Goal: Task Accomplishment & Management: Manage account settings

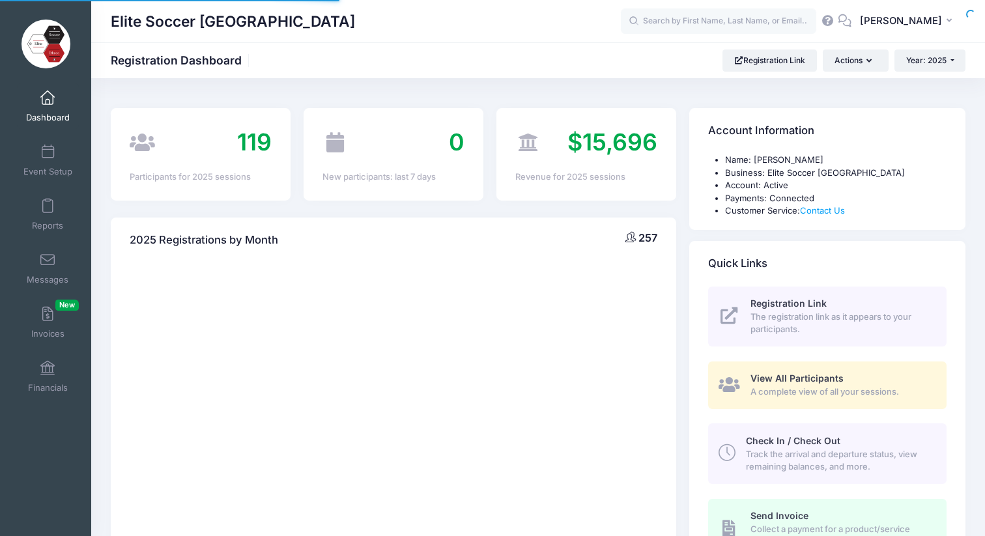
select select
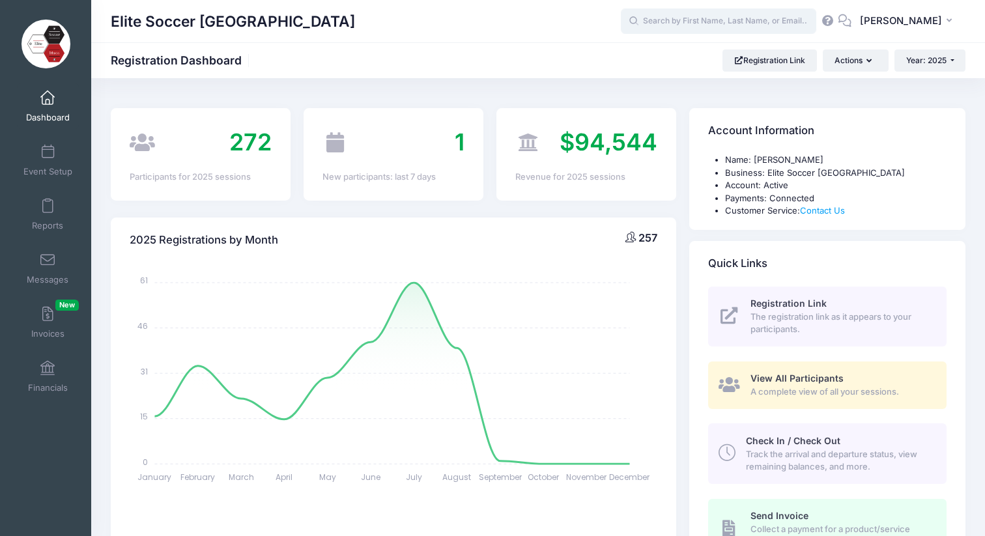
click at [703, 21] on input "text" at bounding box center [718, 21] width 195 height 26
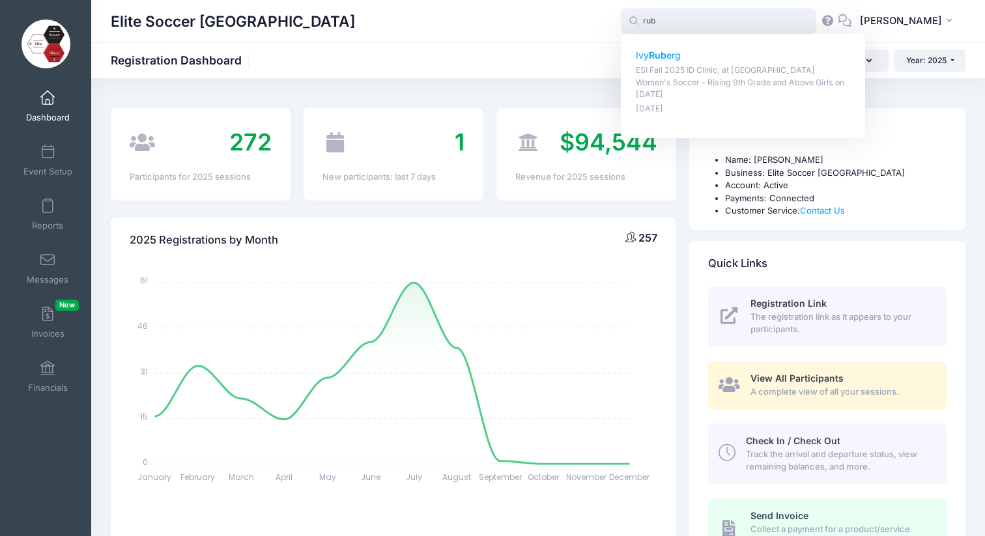
click at [666, 57] on strong "Rub" at bounding box center [658, 55] width 18 height 11
type input "Ivy Ruberg (ESI Fall 2025 ID Clinic, at Cornell University Women's Soccer - Ris…"
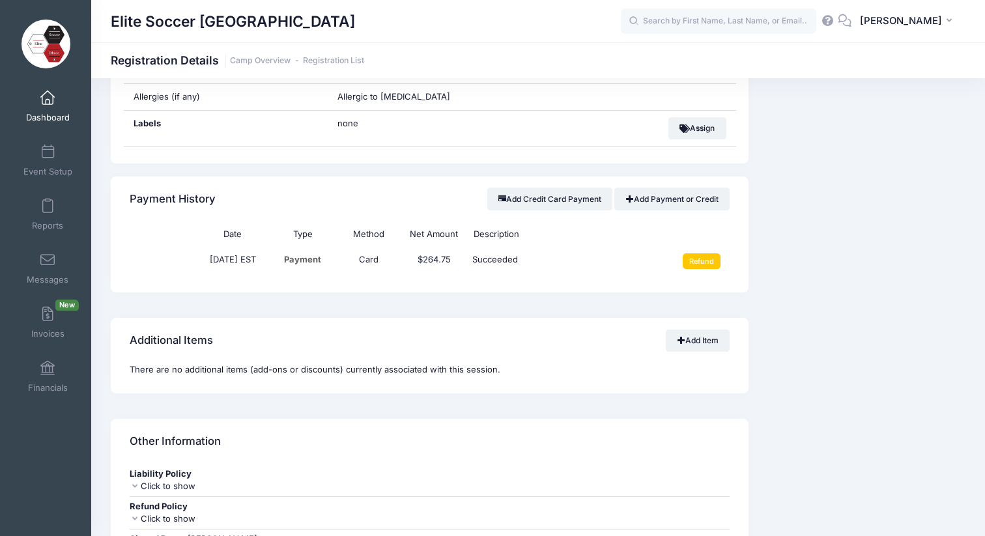
scroll to position [1078, 0]
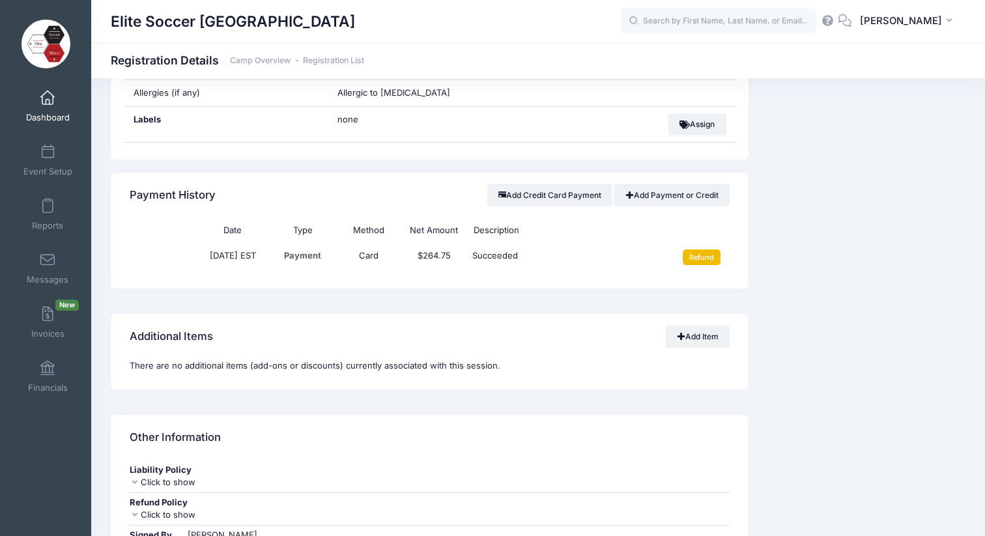
click at [702, 249] on input "Refund" at bounding box center [702, 257] width 38 height 16
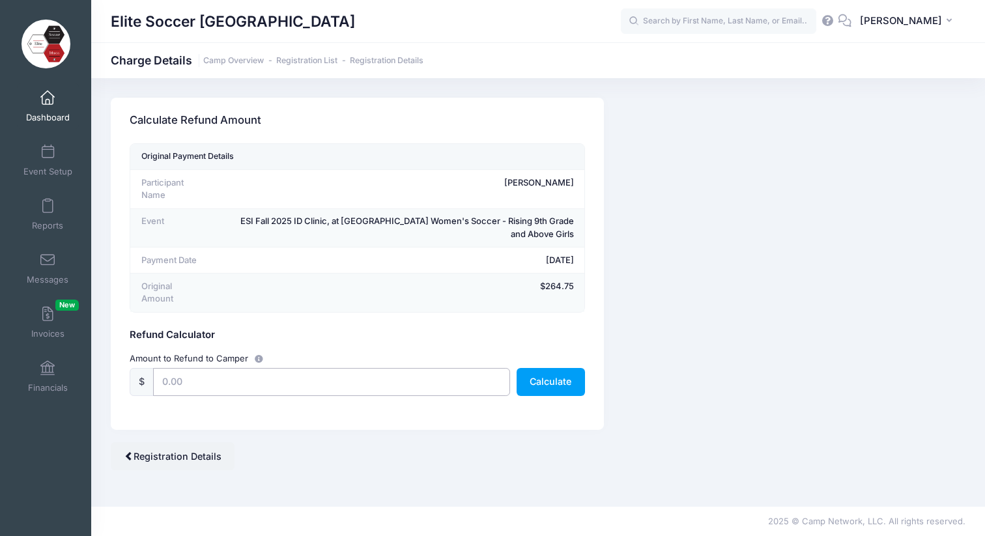
click at [355, 369] on input "text" at bounding box center [331, 382] width 357 height 28
type input "175"
click at [552, 368] on button "Calculate" at bounding box center [551, 382] width 68 height 28
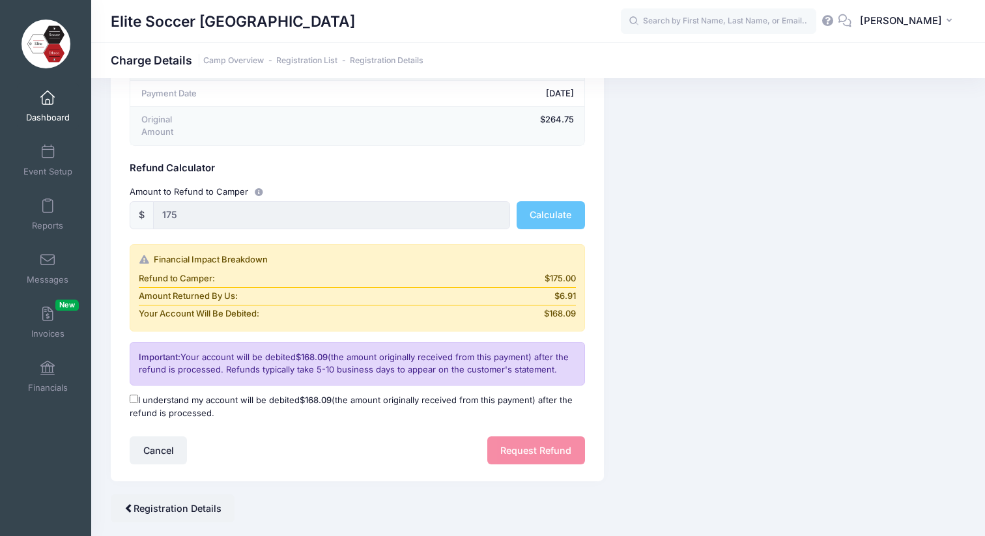
scroll to position [167, 0]
click at [132, 394] on input "I understand my account will be debited $168.09 (the amount originally received…" at bounding box center [134, 398] width 8 height 8
checkbox input "true"
click at [524, 436] on button "Request Refund" at bounding box center [536, 450] width 98 height 28
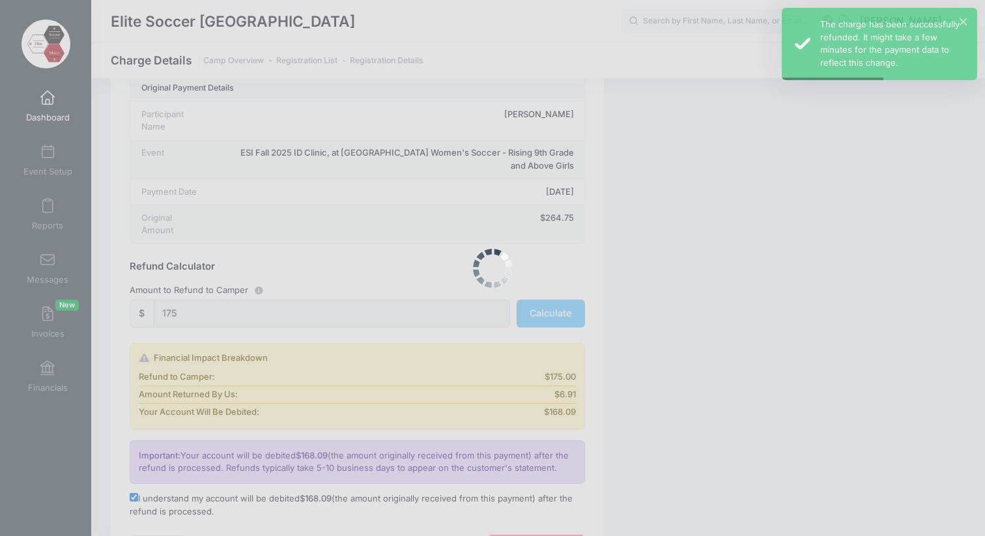
scroll to position [0, 0]
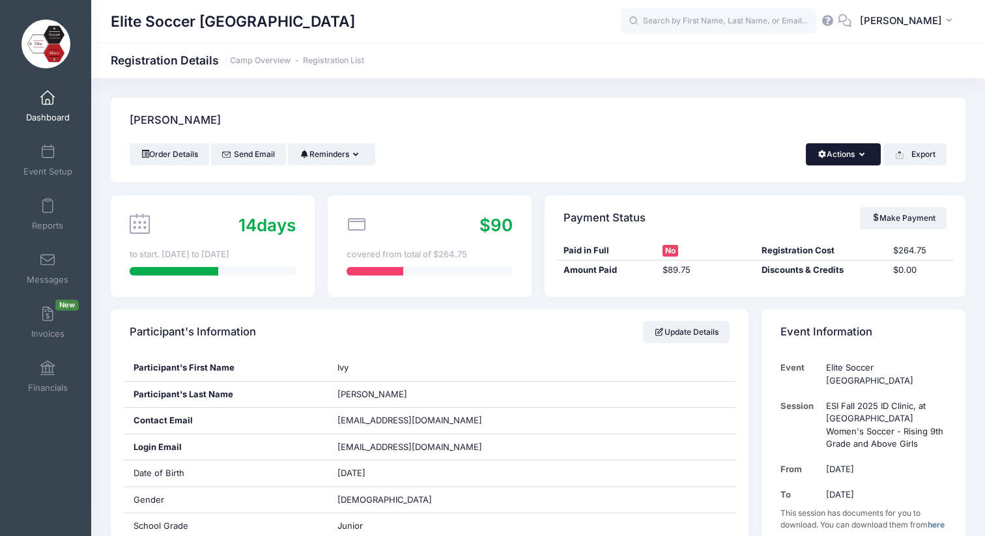
click at [864, 152] on button "Actions" at bounding box center [843, 154] width 75 height 22
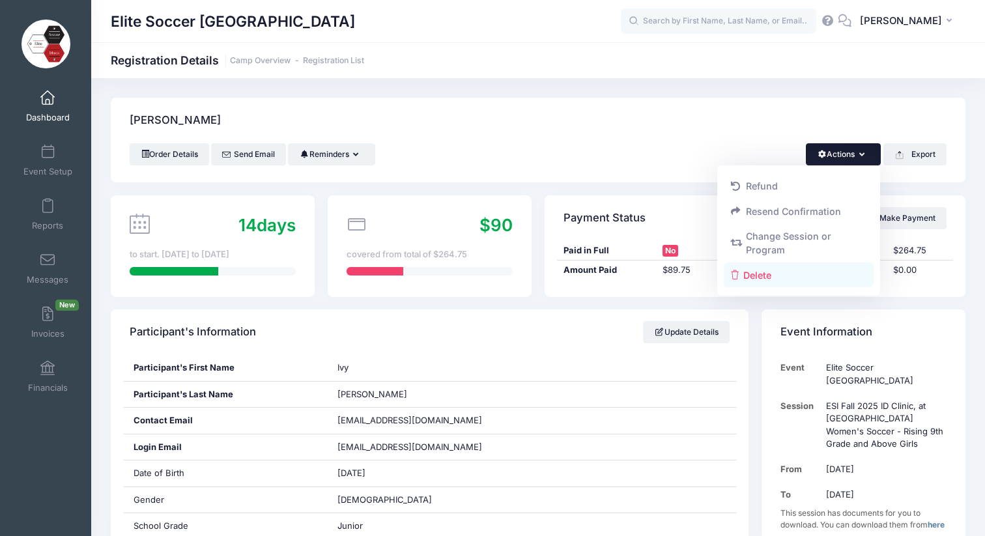
click at [763, 273] on link "Delete" at bounding box center [799, 274] width 150 height 25
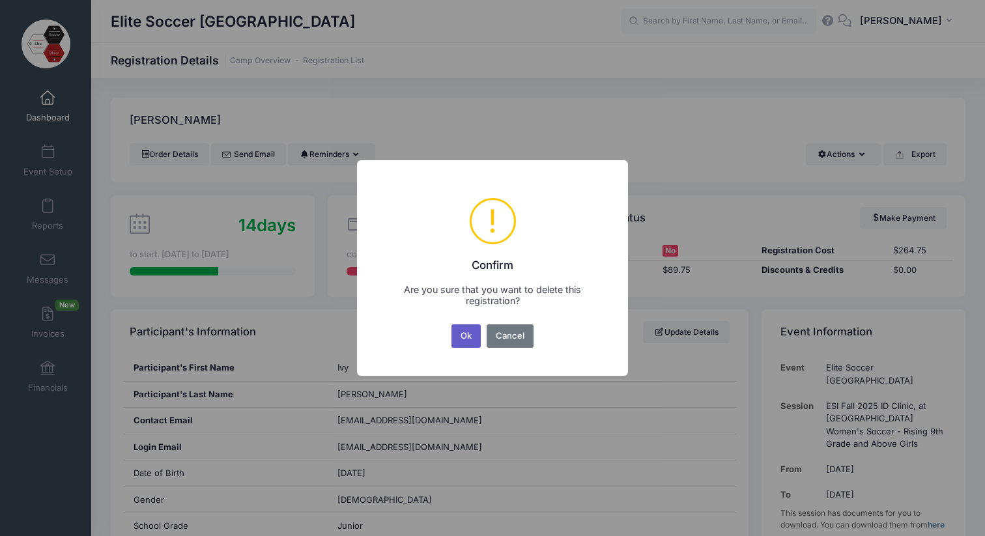
click at [464, 337] on button "Ok" at bounding box center [466, 335] width 30 height 23
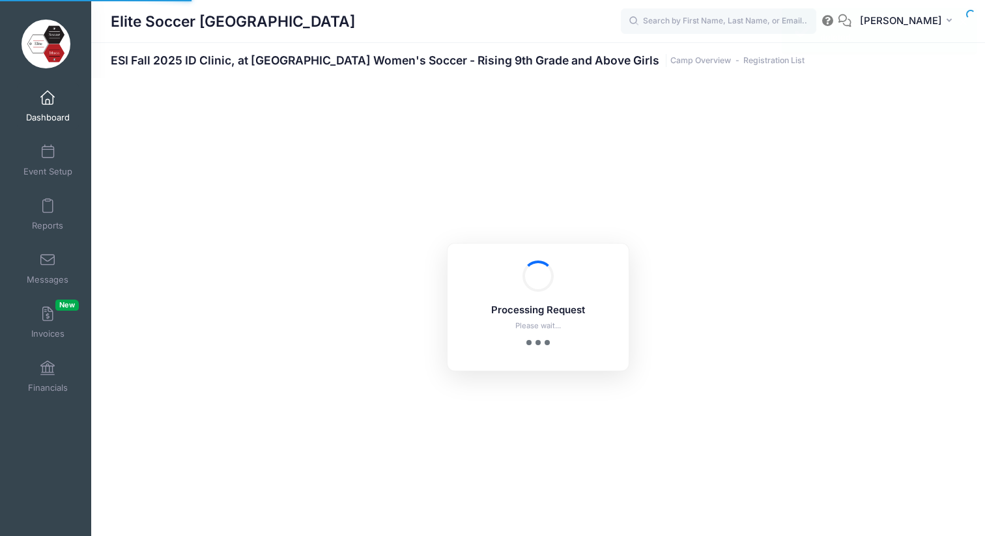
select select "10"
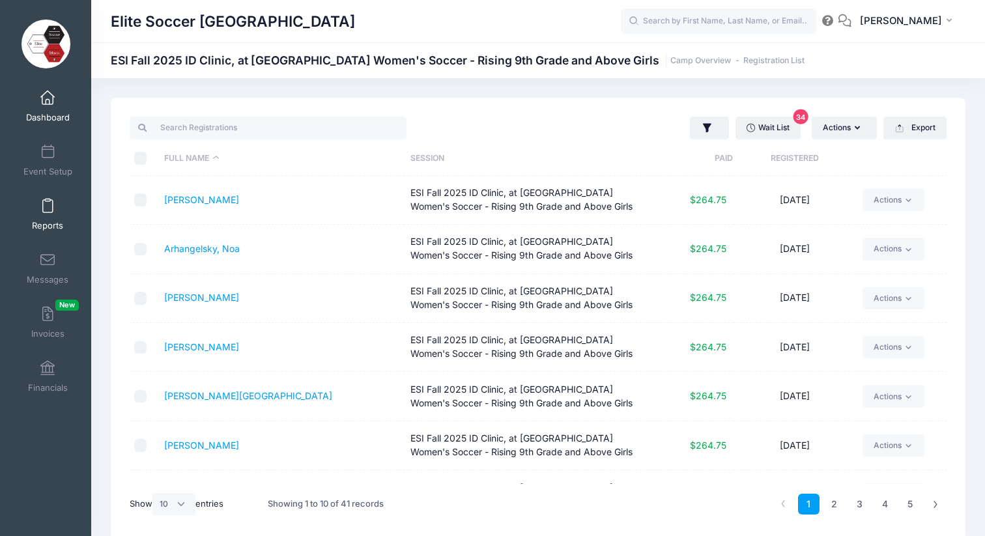
click at [48, 216] on link "Reports" at bounding box center [48, 214] width 62 height 46
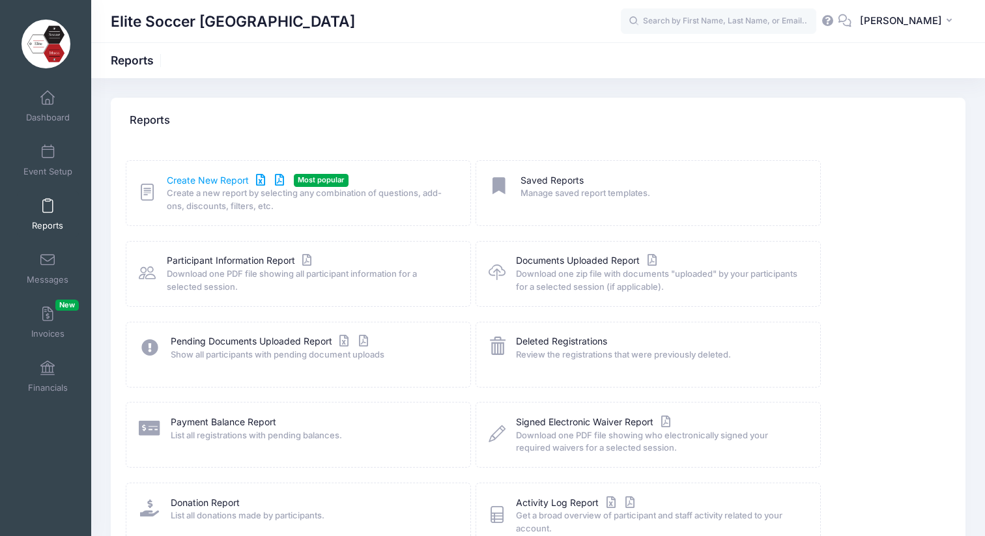
click at [190, 177] on link "Create New Report" at bounding box center [227, 181] width 121 height 14
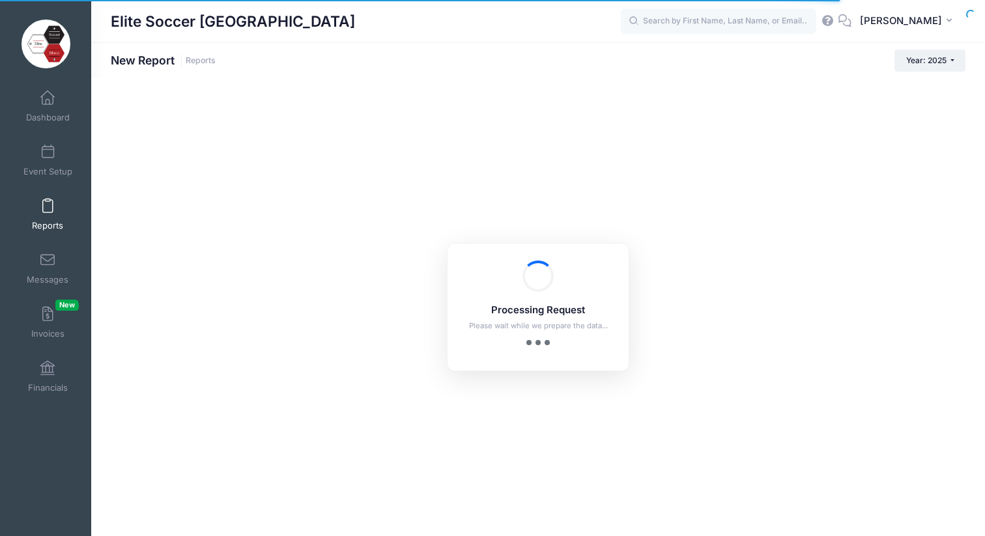
checkbox input "true"
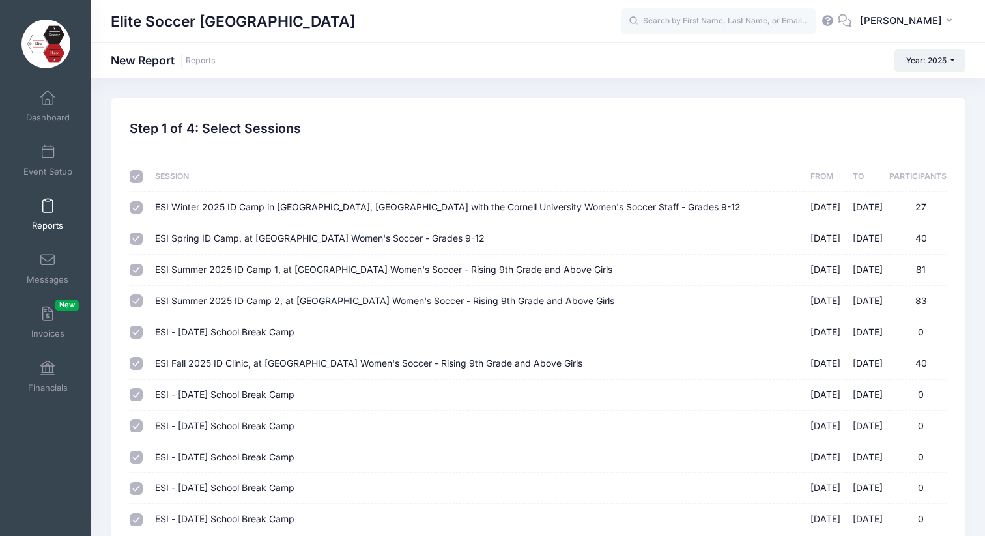
click at [135, 180] on input "checkbox" at bounding box center [136, 176] width 13 height 13
checkbox input "false"
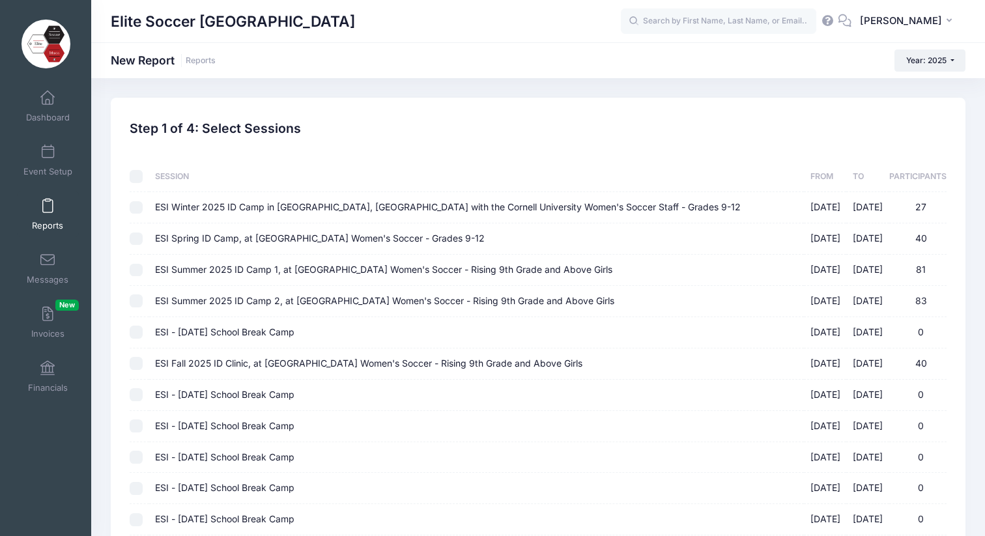
checkbox input "false"
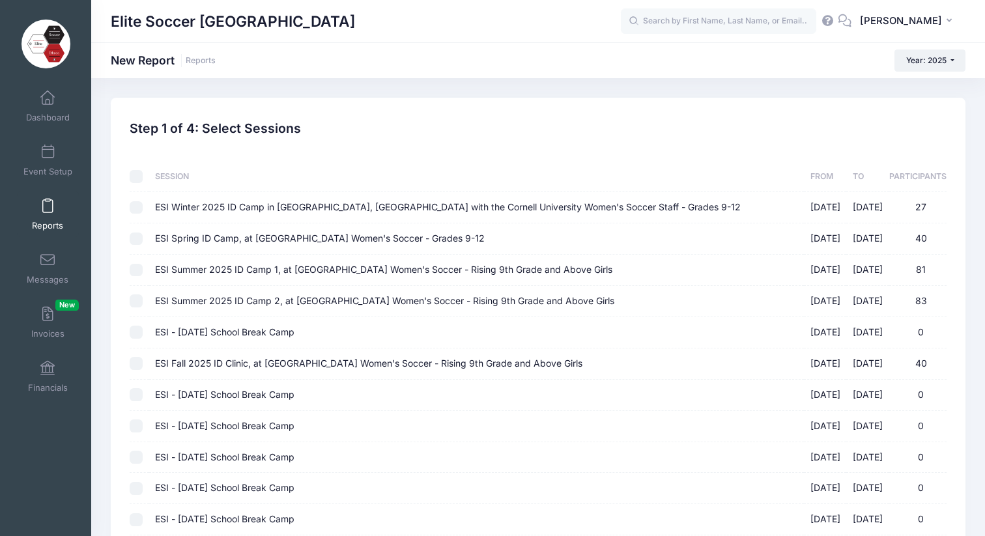
checkbox input "false"
click at [139, 363] on input "ESI Fall 2025 ID Clinic, at Cornell University Women's Soccer - Rising 9th Grad…" at bounding box center [136, 363] width 13 height 13
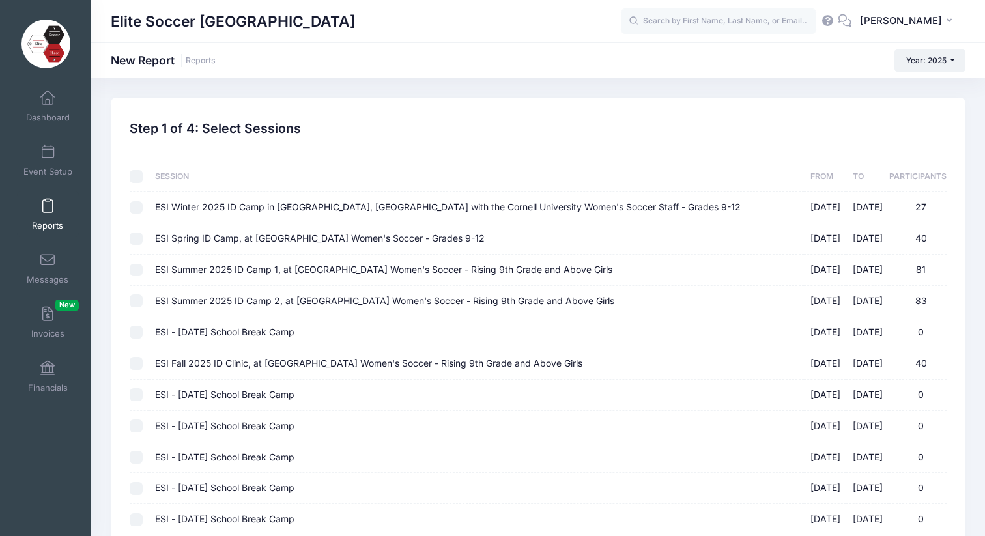
checkbox input "true"
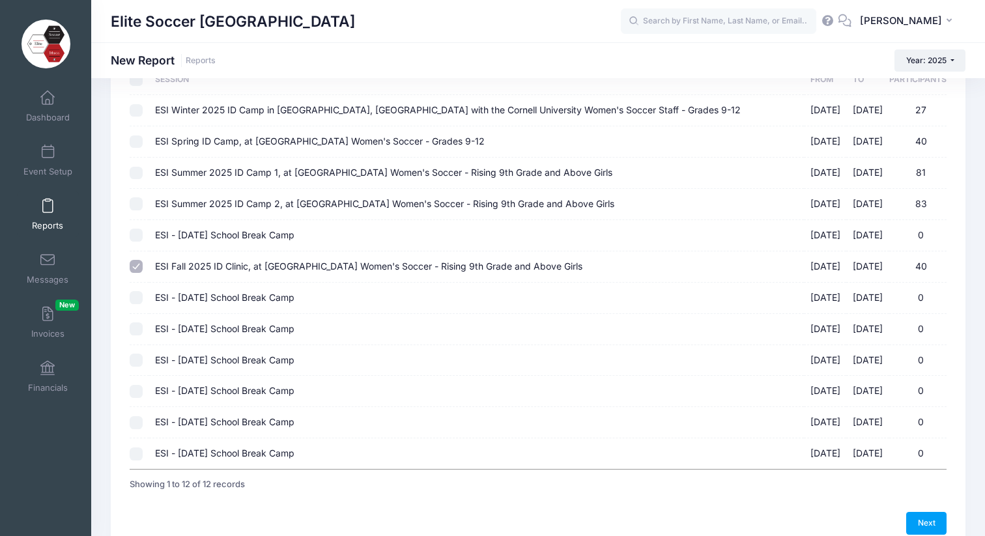
scroll to position [162, 0]
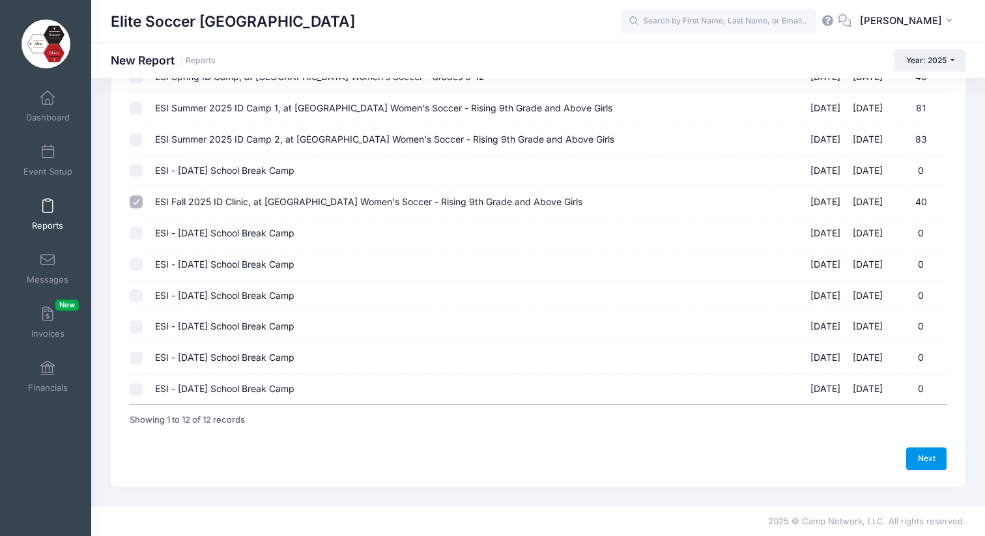
click at [920, 454] on link "Next" at bounding box center [926, 458] width 40 height 22
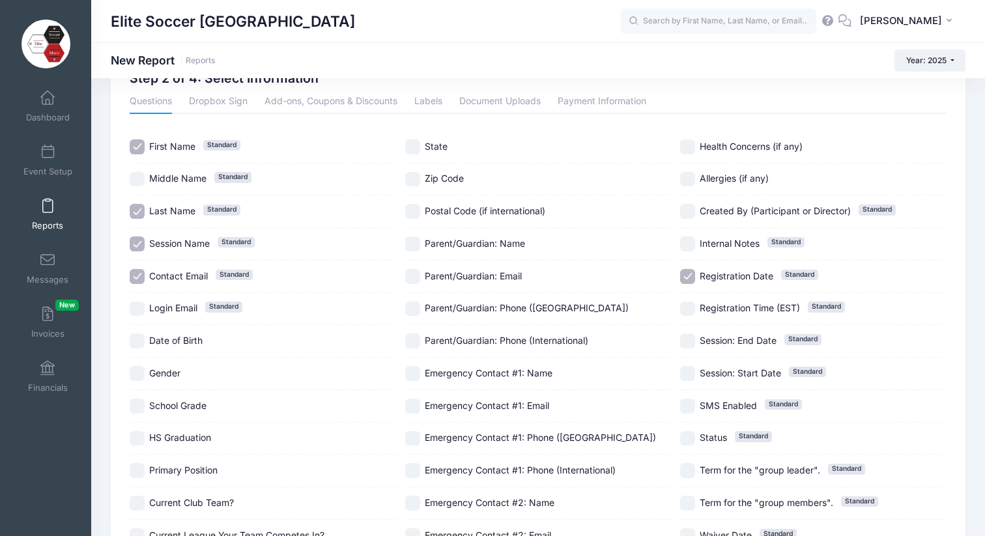
scroll to position [52, 0]
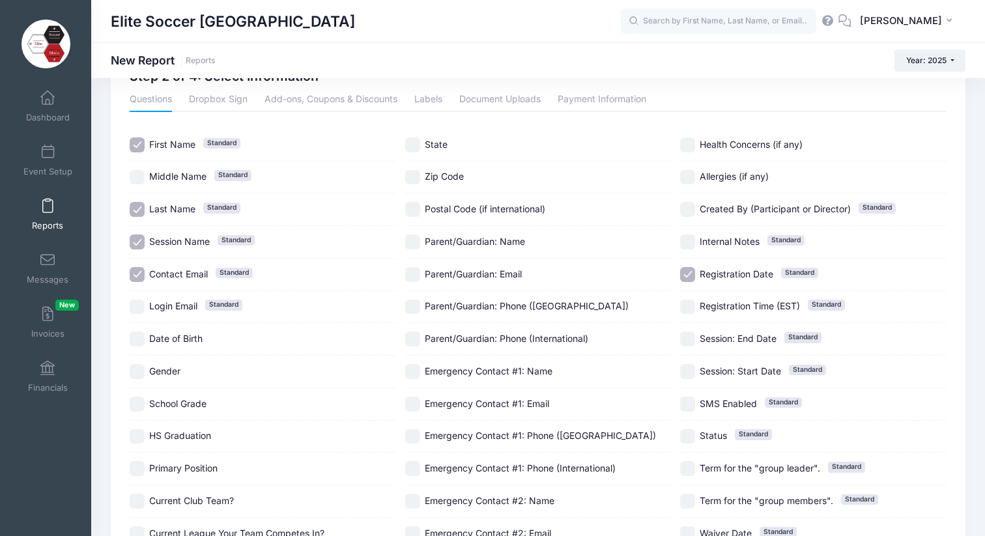
click at [137, 467] on input "Primary Position" at bounding box center [137, 468] width 15 height 15
checkbox input "true"
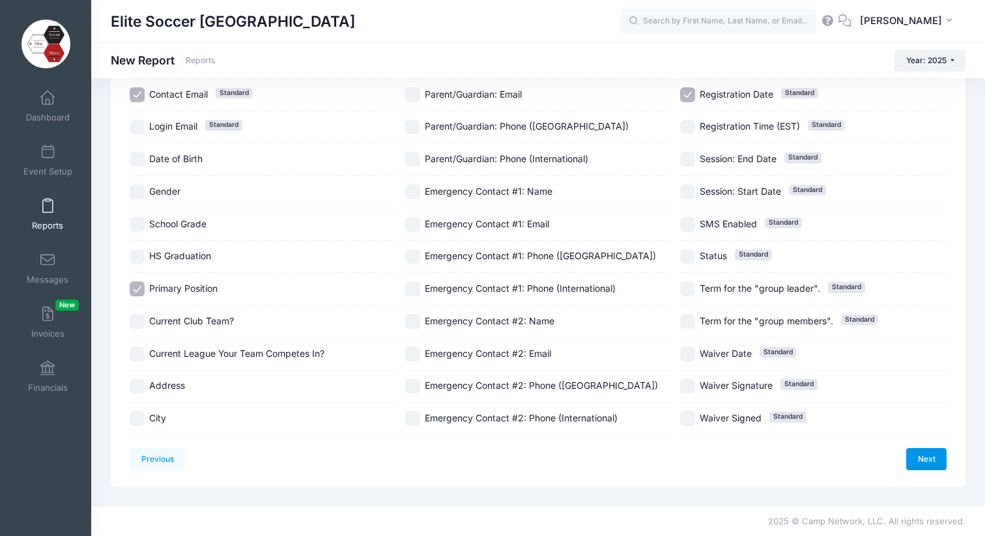
click at [925, 458] on link "Next" at bounding box center [926, 459] width 40 height 22
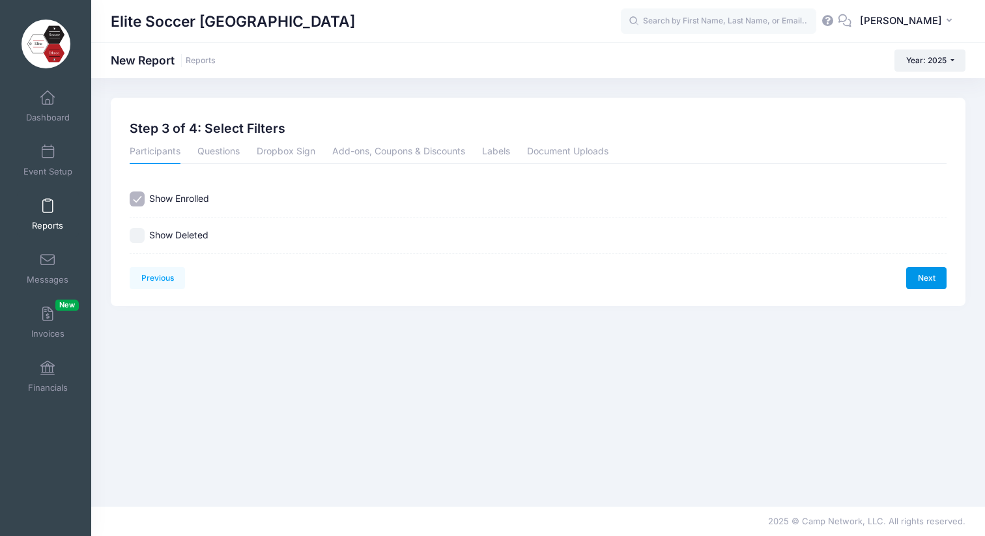
click at [921, 274] on link "Next" at bounding box center [926, 278] width 40 height 22
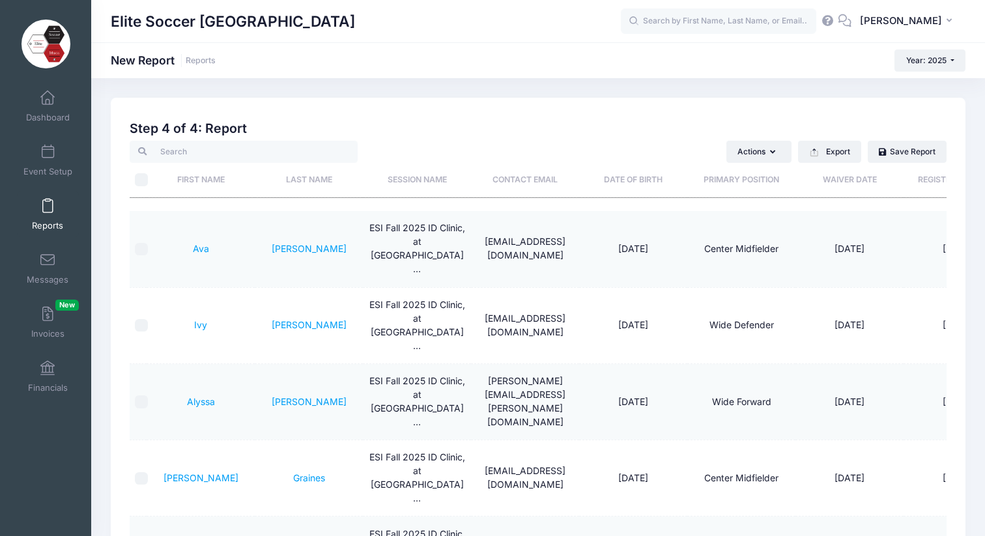
click at [747, 178] on th "Primary Position" at bounding box center [741, 180] width 108 height 35
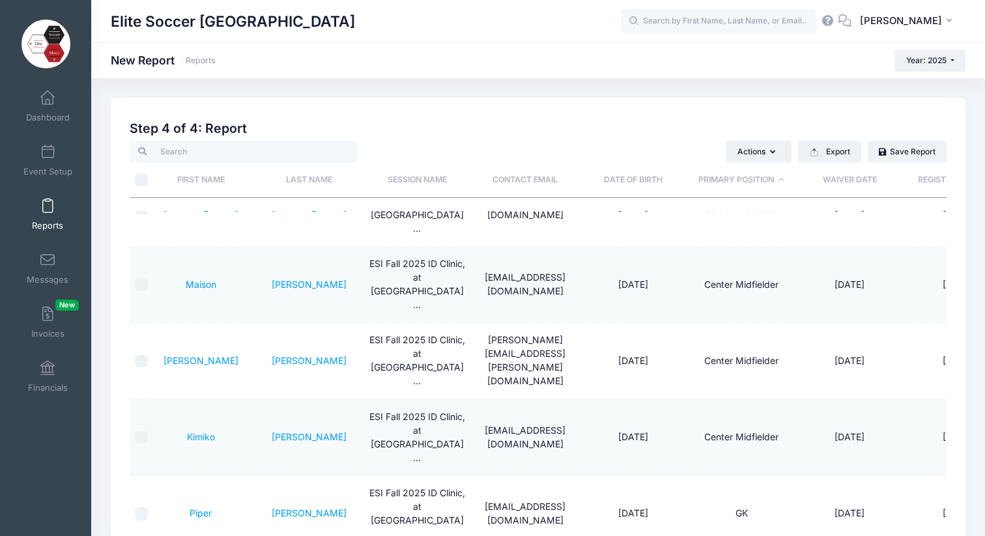
scroll to position [1341, 0]
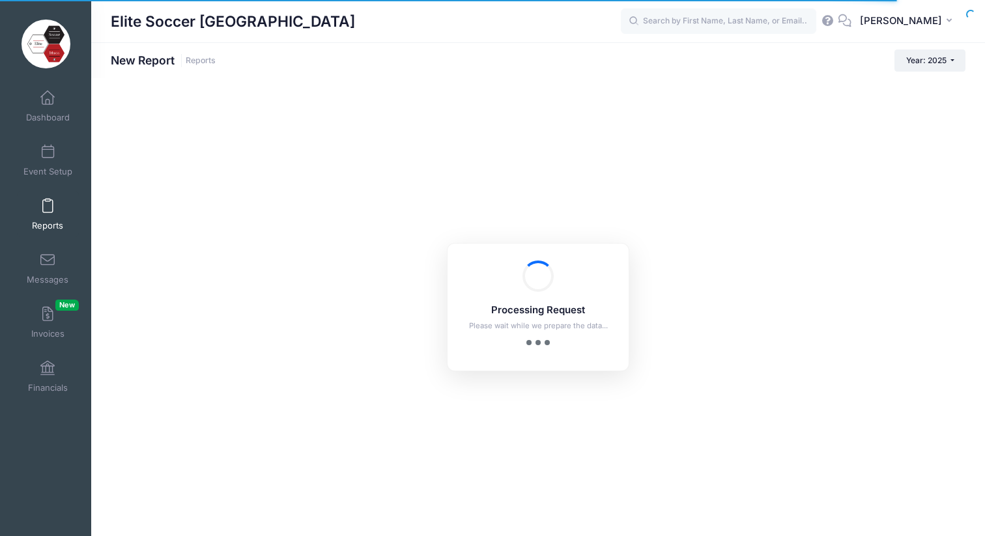
checkbox input "true"
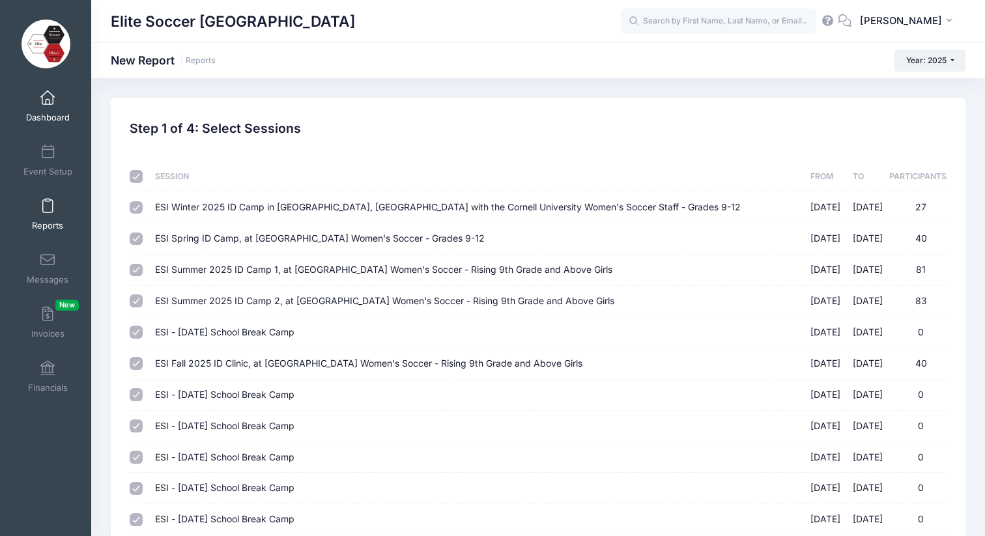
click at [44, 113] on span "Dashboard" at bounding box center [48, 117] width 44 height 11
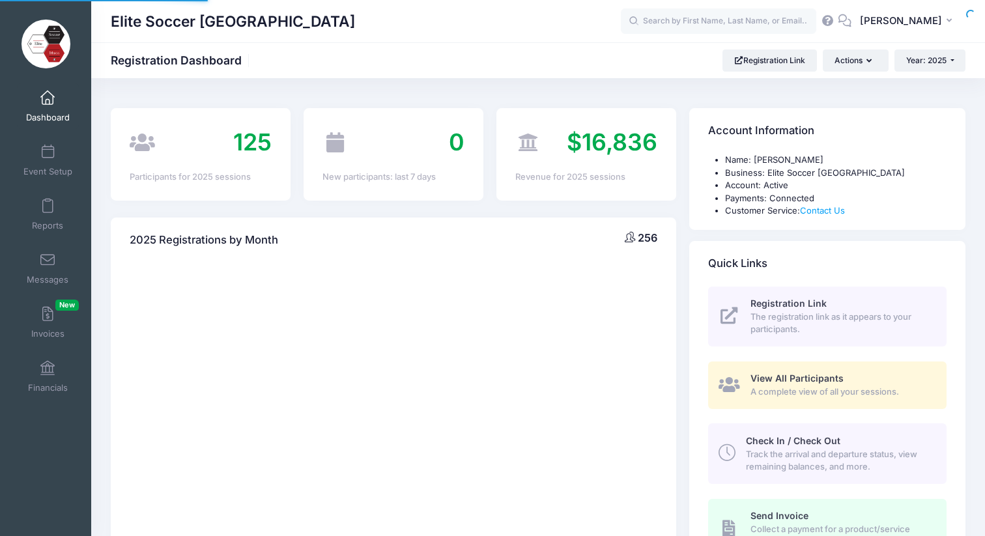
select select
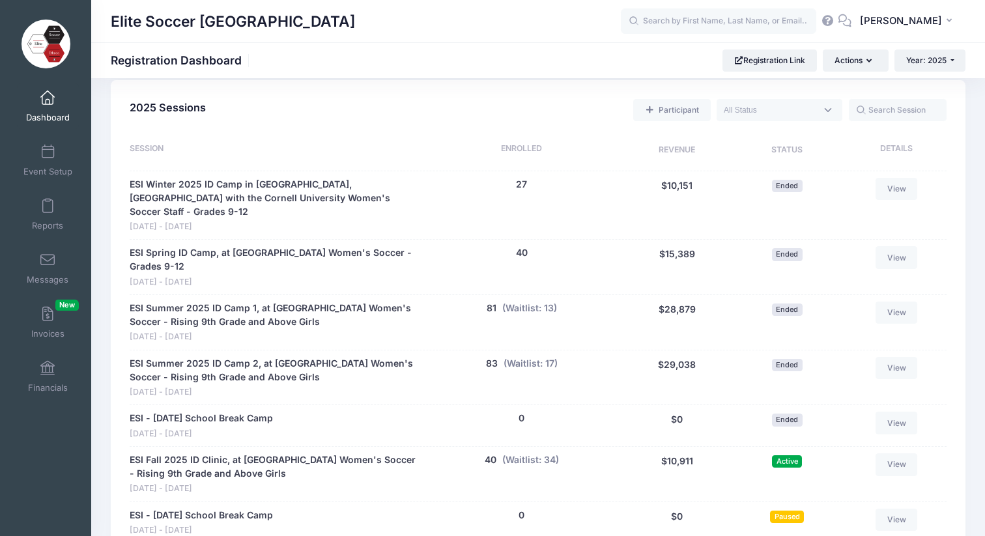
scroll to position [610, 0]
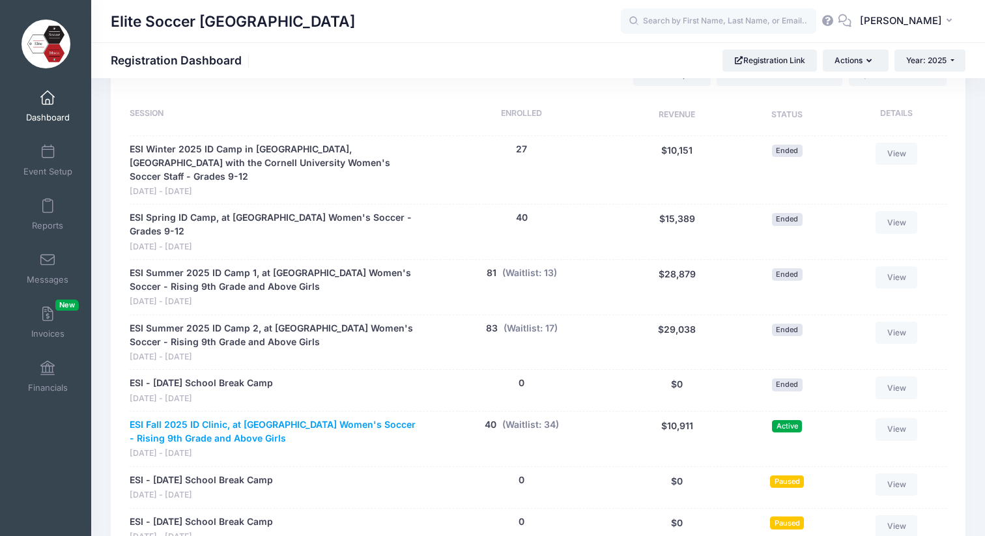
click at [257, 418] on link "ESI Fall 2025 ID Clinic, at [GEOGRAPHIC_DATA] Women's Soccer - Rising 9th Grade…" at bounding box center [274, 431] width 288 height 27
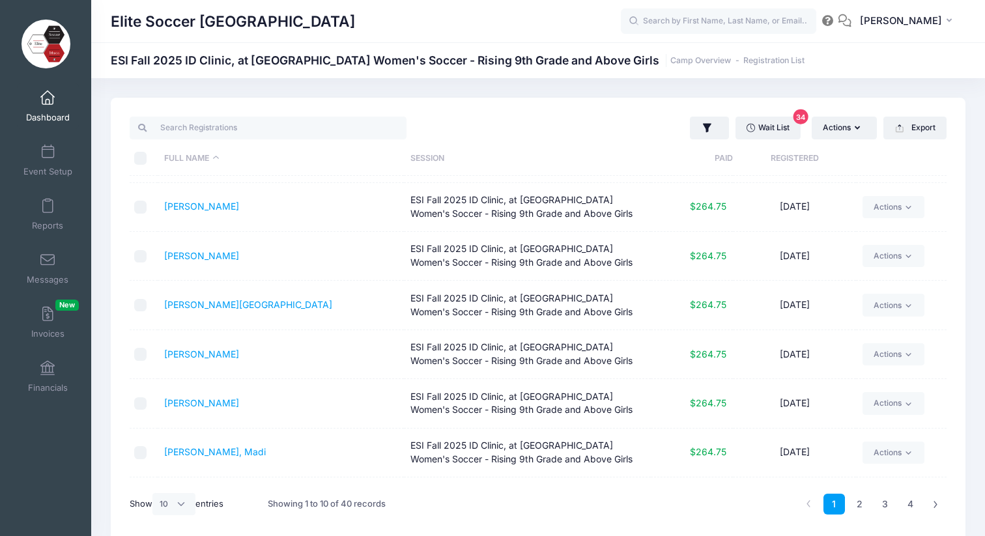
scroll to position [182, 0]
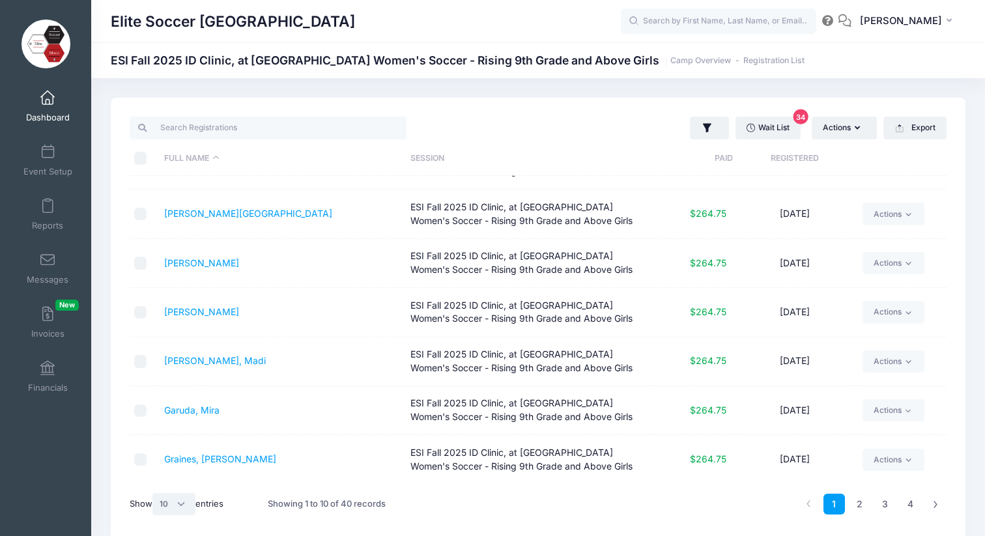
click at [181, 503] on select "All 10 25 50" at bounding box center [173, 504] width 43 height 22
select select "50"
click at [154, 493] on select "All 10 25 50" at bounding box center [173, 504] width 43 height 22
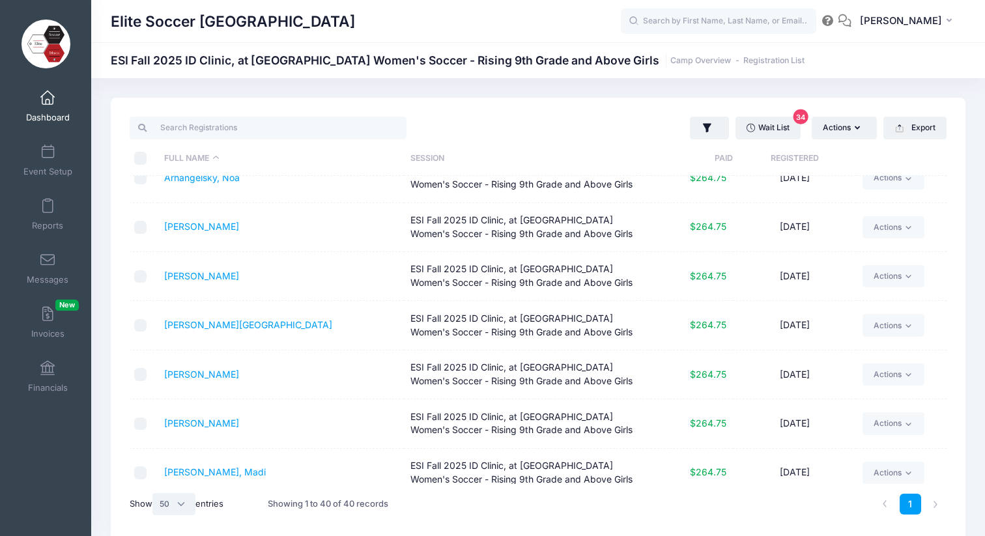
scroll to position [0, 0]
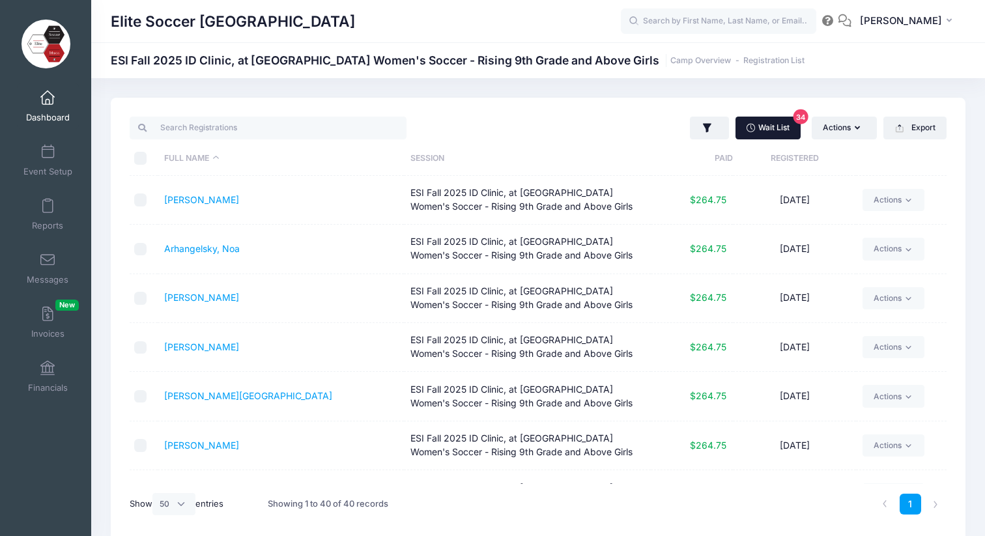
click at [761, 128] on link "Wait List 34" at bounding box center [767, 128] width 65 height 22
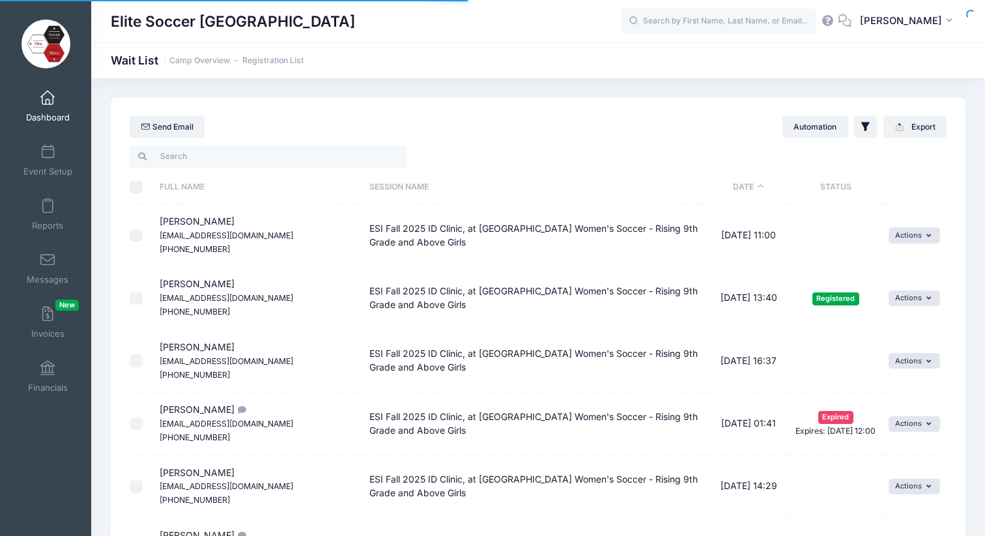
select select "50"
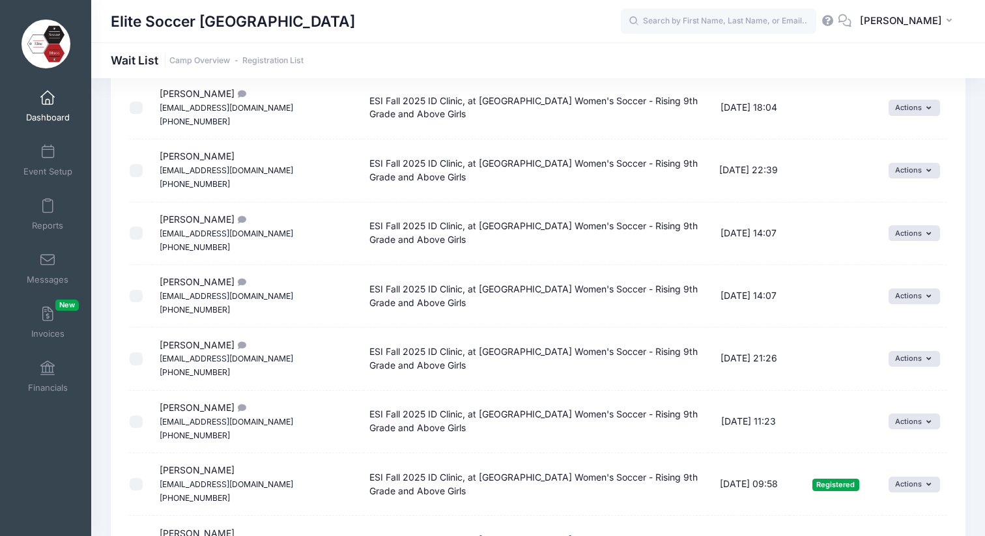
scroll to position [1697, 0]
click at [933, 297] on button "Actions" at bounding box center [913, 296] width 51 height 16
click at [909, 321] on link "Invite" at bounding box center [905, 324] width 57 height 25
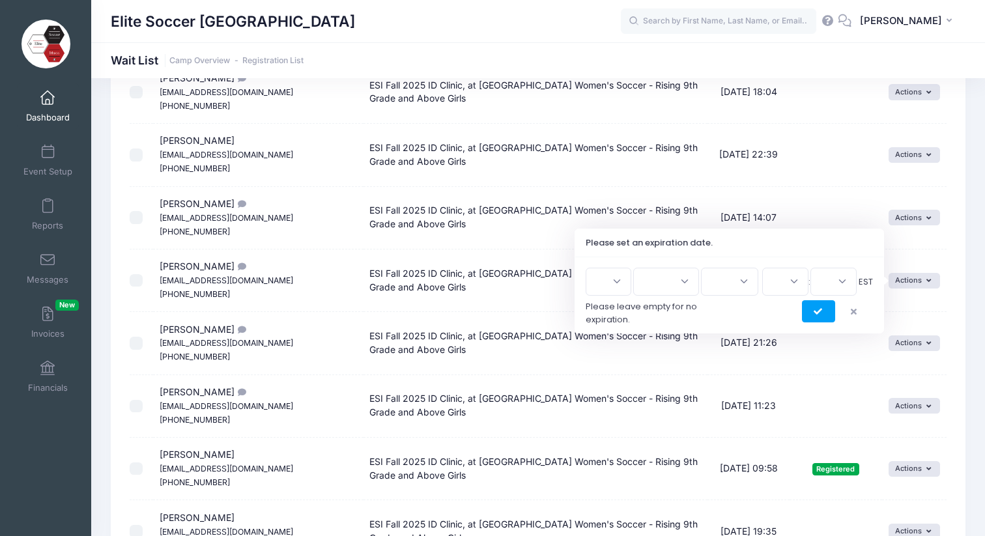
click at [617, 285] on select "1 2 3 4 5 6 7 8 9 10 11 12 13 14 15 16 17 18 19 20 21 22 23 24 25 26 27 28 29 3…" at bounding box center [609, 282] width 46 height 28
select select "8"
click at [591, 268] on select "1 2 3 4 5 6 7 8 9 10 11 12 13 14 15 16 17 18 19 20 21 22 23 24 25 26 27 28 29 3…" at bounding box center [609, 282] width 46 height 28
click at [672, 282] on select "Jan Feb Mar Apr May Jun [DATE] Aug Sep Oct Nov Dec" at bounding box center [666, 282] width 66 height 28
select select "8"
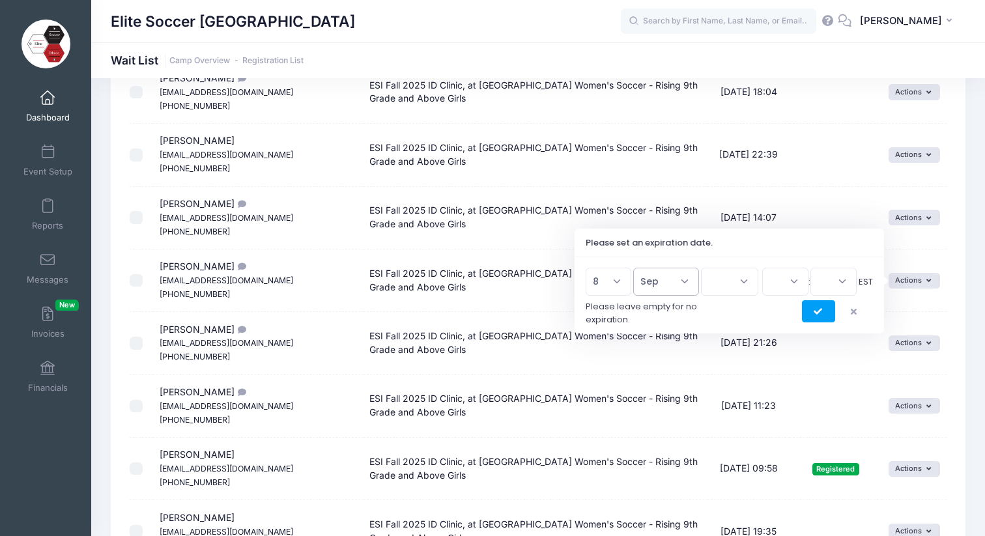
click at [640, 268] on select "Jan Feb Mar Apr May Jun [DATE] Aug Sep Oct Nov Dec" at bounding box center [666, 282] width 66 height 28
click at [721, 279] on select "2026 2025" at bounding box center [729, 282] width 57 height 28
select select "2025"
click at [701, 268] on select "2026 2025" at bounding box center [729, 282] width 57 height 28
click at [774, 284] on select "00 01 02 03 04 05 06 07 08 09 10 11 12 13 14 15 16 17 18 19 20 21 22 23" at bounding box center [785, 282] width 46 height 28
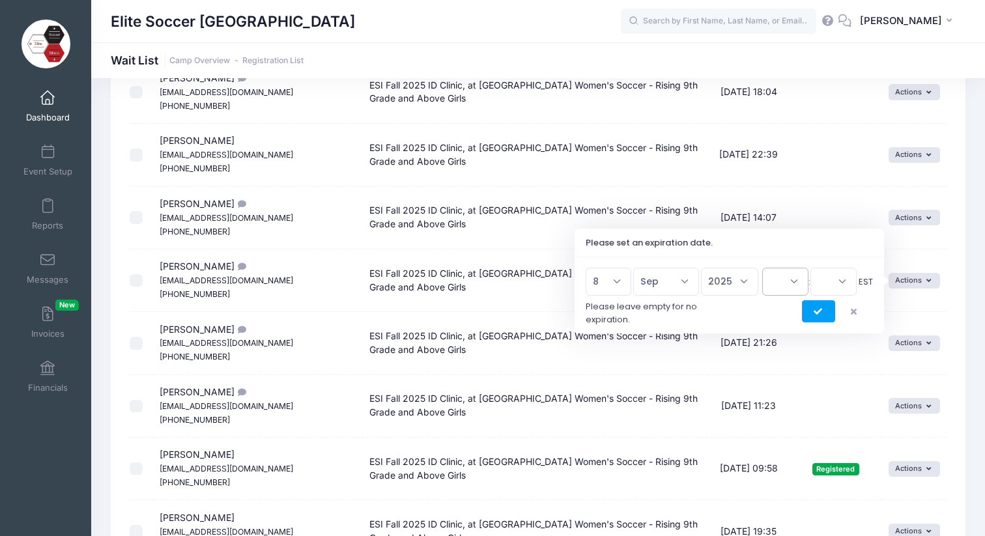
select select "12"
click at [762, 268] on select "00 01 02 03 04 05 06 07 08 09 10 11 12 13 14 15 16 17 18 19 20 21 22 23" at bounding box center [785, 282] width 46 height 28
click at [827, 281] on select "00 15 30 45" at bounding box center [833, 282] width 46 height 28
select select "0"
click at [810, 268] on select "00 15 30 45" at bounding box center [833, 282] width 46 height 28
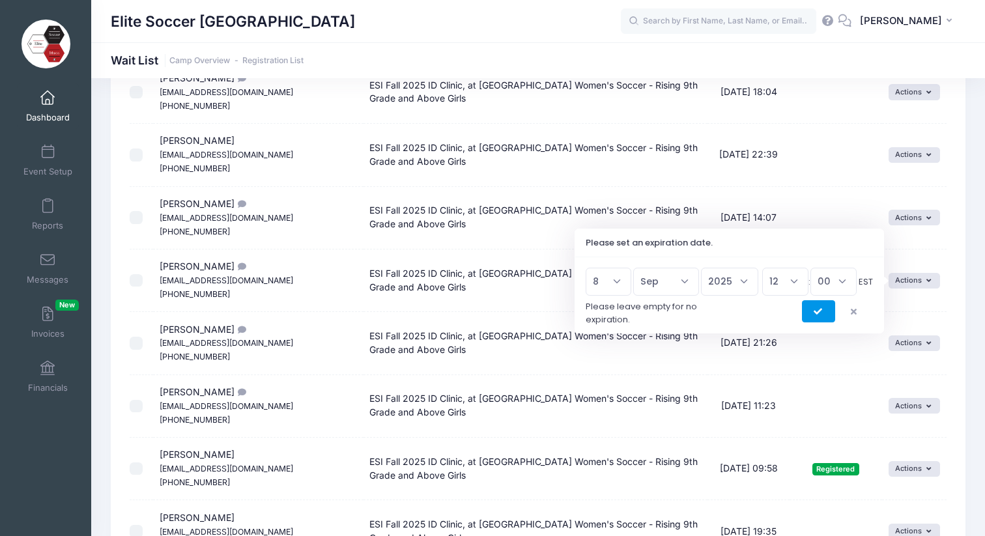
click at [815, 312] on icon "submit" at bounding box center [819, 312] width 10 height 0
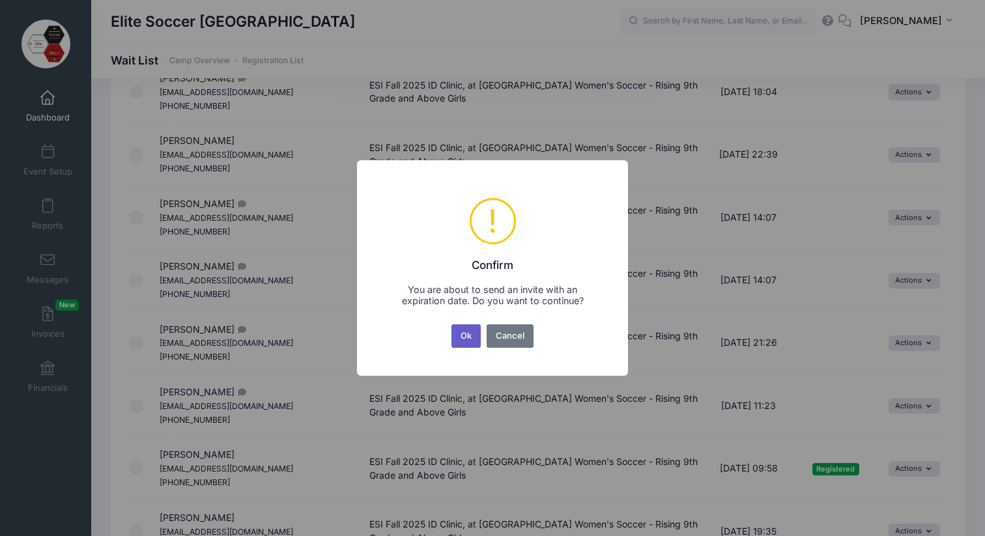
click at [464, 336] on button "Ok" at bounding box center [466, 335] width 30 height 23
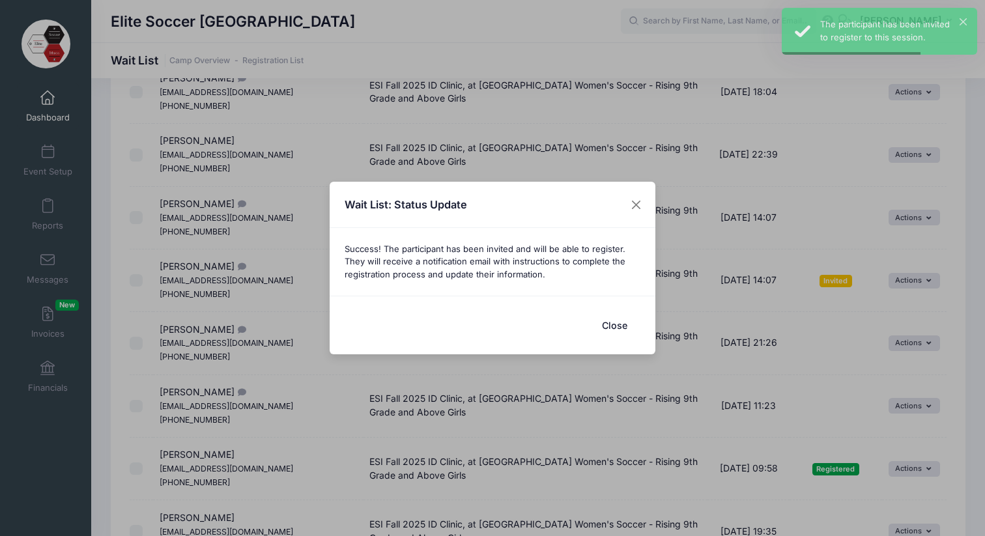
click at [610, 327] on button "Close" at bounding box center [614, 325] width 52 height 28
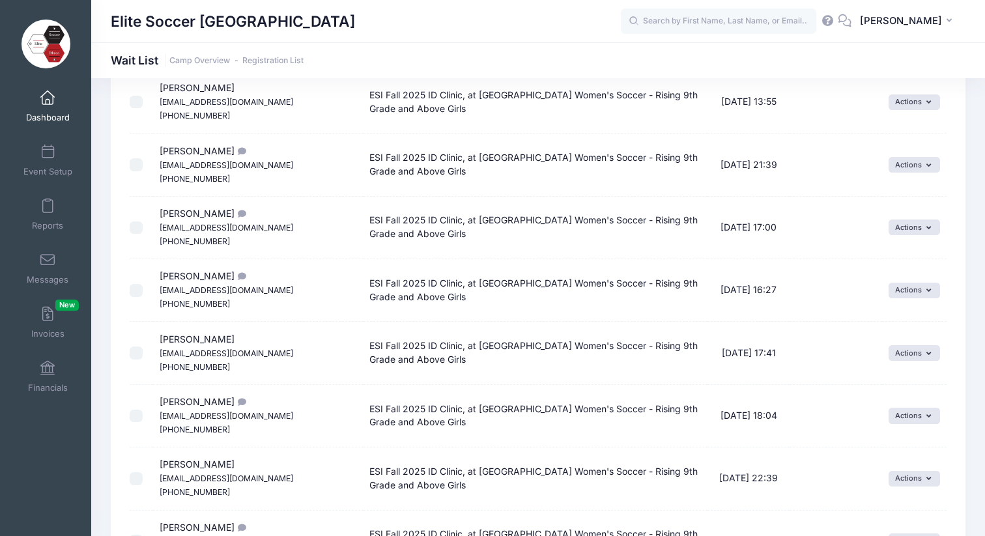
scroll to position [1385, 0]
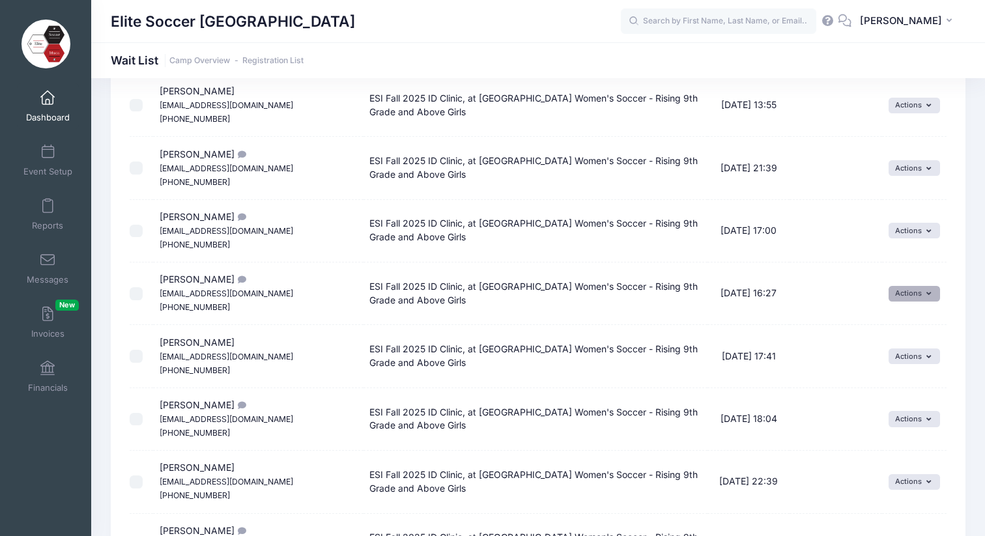
click at [926, 294] on icon "button" at bounding box center [931, 294] width 10 height 0
click at [907, 318] on link "Invite" at bounding box center [905, 322] width 57 height 25
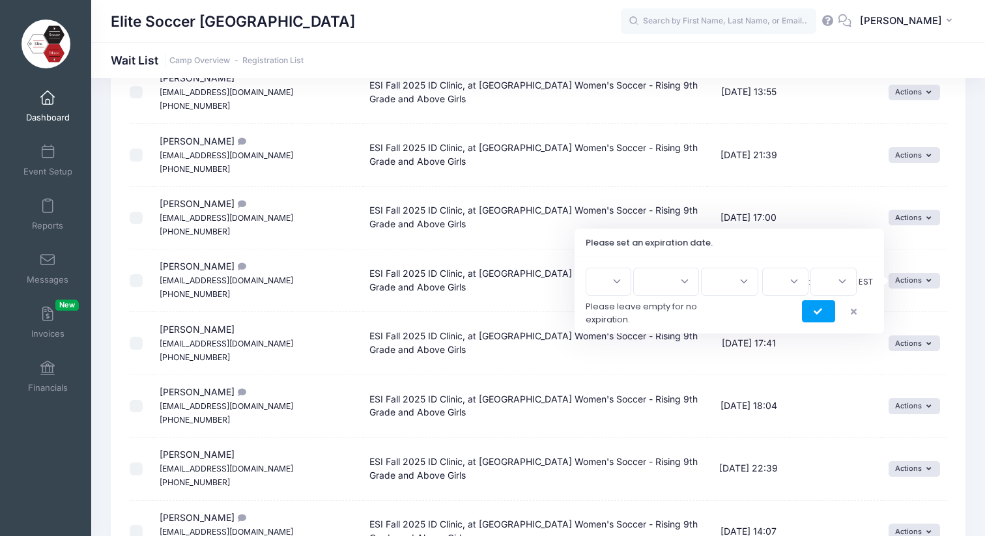
click at [621, 282] on select "1 2 3 4 5 6 7 8 9 10 11 12 13 14 15 16 17 18 19 20 21 22 23 24 25 26 27 28 29 3…" at bounding box center [609, 282] width 46 height 28
select select "8"
click at [591, 268] on select "1 2 3 4 5 6 7 8 9 10 11 12 13 14 15 16 17 18 19 20 21 22 23 24 25 26 27 28 29 3…" at bounding box center [609, 282] width 46 height 28
click at [681, 282] on select "Jan Feb Mar Apr May Jun [DATE] Aug Sep Oct Nov Dec" at bounding box center [666, 282] width 66 height 28
select select "8"
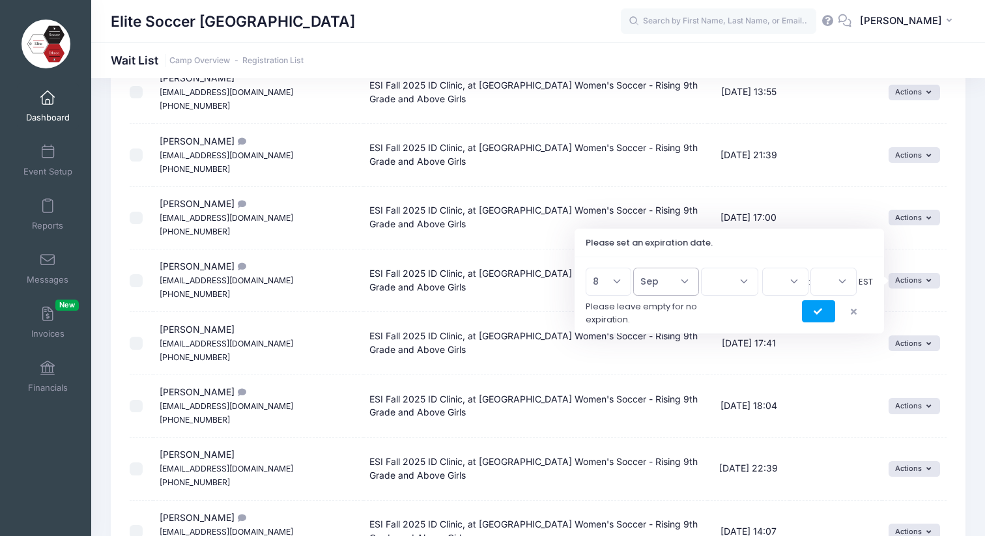
click at [640, 268] on select "Jan Feb Mar Apr May Jun [DATE] Aug Sep Oct Nov Dec" at bounding box center [666, 282] width 66 height 28
click at [722, 276] on select "2026 2025" at bounding box center [729, 282] width 57 height 28
select select "2025"
click at [701, 268] on select "2026 2025" at bounding box center [729, 282] width 57 height 28
click at [781, 285] on select "00 01 02 03 04 05 06 07 08 09 10 11 12 13 14 15 16 17 18 19 20 21 22 23" at bounding box center [785, 282] width 46 height 28
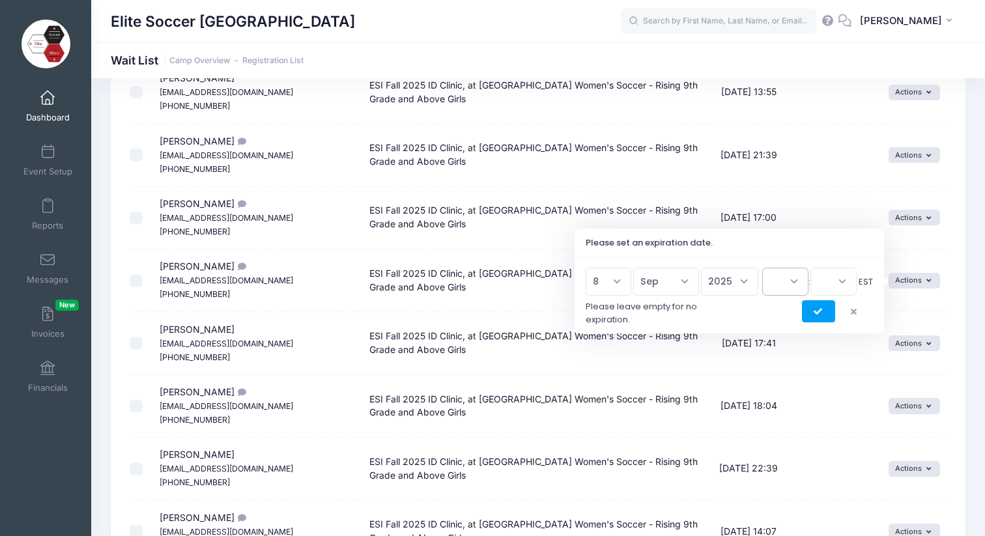
select select "12"
click at [762, 268] on select "00 01 02 03 04 05 06 07 08 09 10 11 12 13 14 15 16 17 18 19 20 21 22 23" at bounding box center [785, 282] width 46 height 28
click at [824, 278] on select "00 15 30 45" at bounding box center [833, 282] width 46 height 28
select select "0"
click at [810, 268] on select "00 15 30 45" at bounding box center [833, 282] width 46 height 28
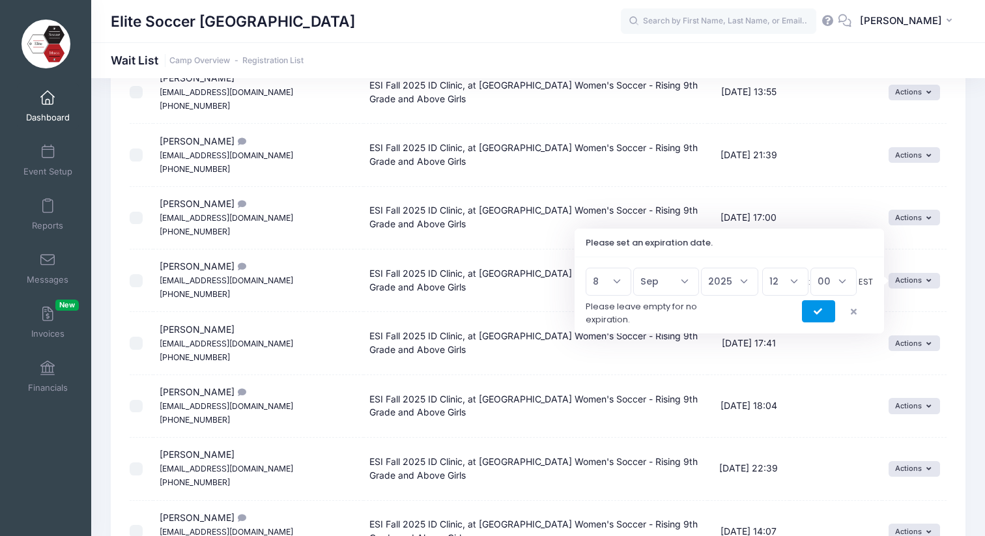
click at [815, 312] on icon "submit" at bounding box center [819, 312] width 10 height 0
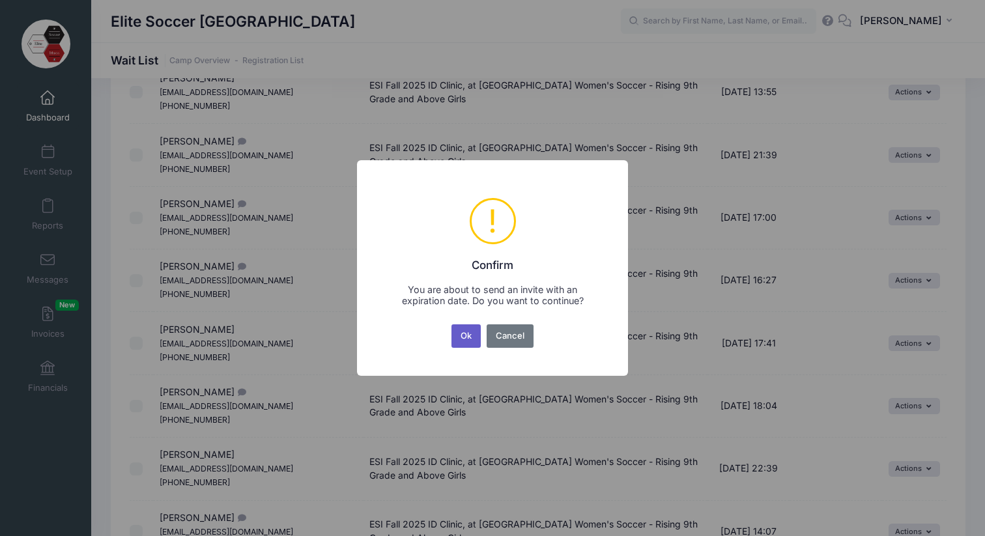
click at [471, 337] on button "Ok" at bounding box center [466, 335] width 30 height 23
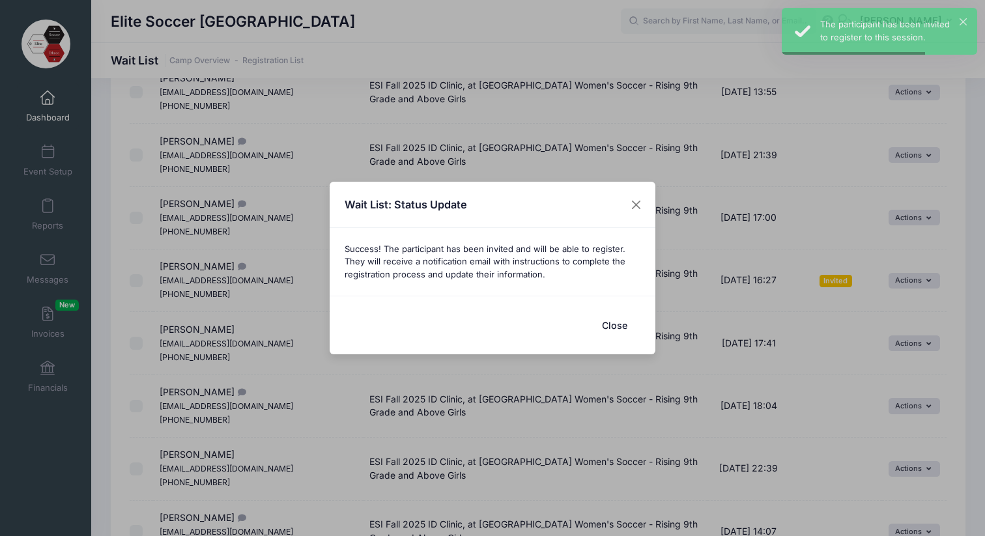
click at [619, 324] on button "Close" at bounding box center [614, 325] width 52 height 28
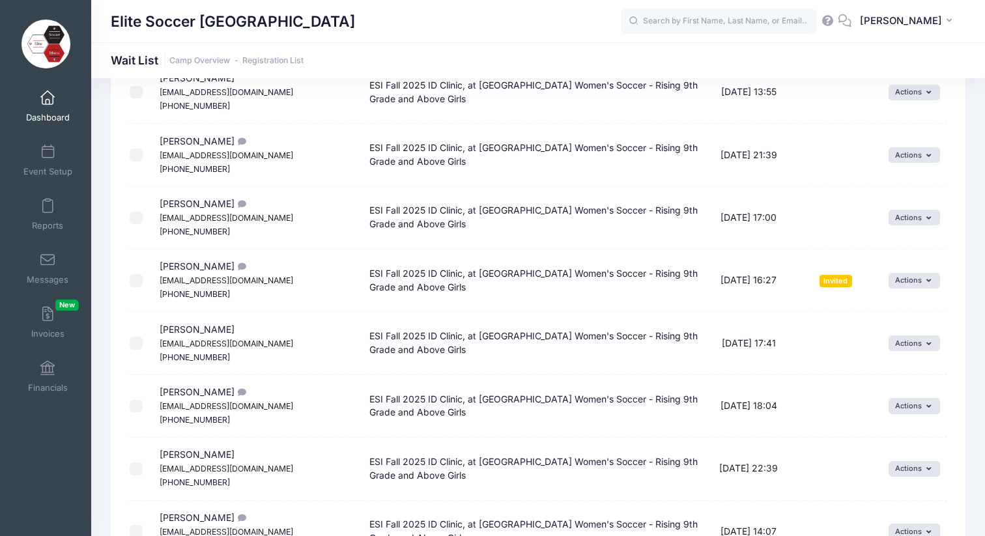
click at [258, 214] on small "[EMAIL_ADDRESS][DOMAIN_NAME]" at bounding box center [227, 218] width 134 height 10
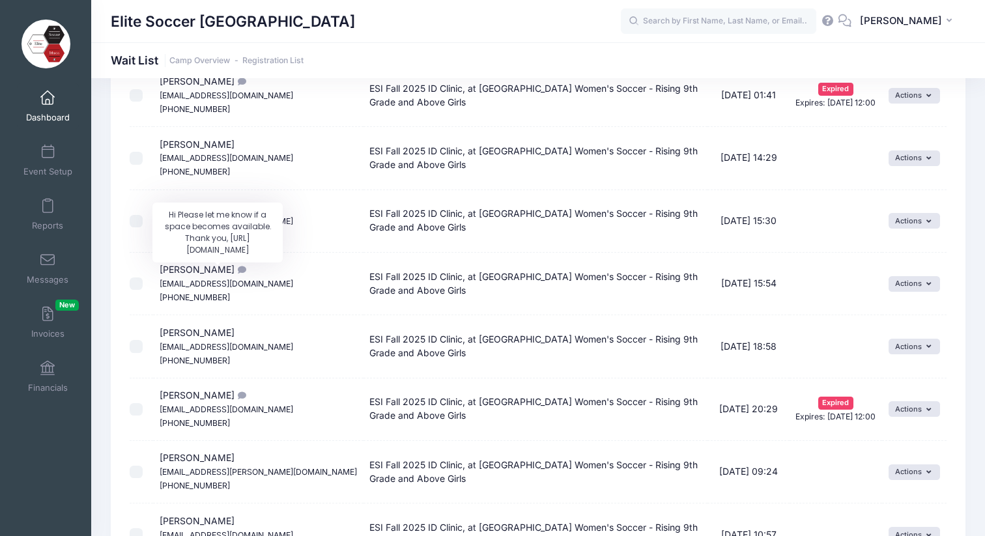
scroll to position [316, 0]
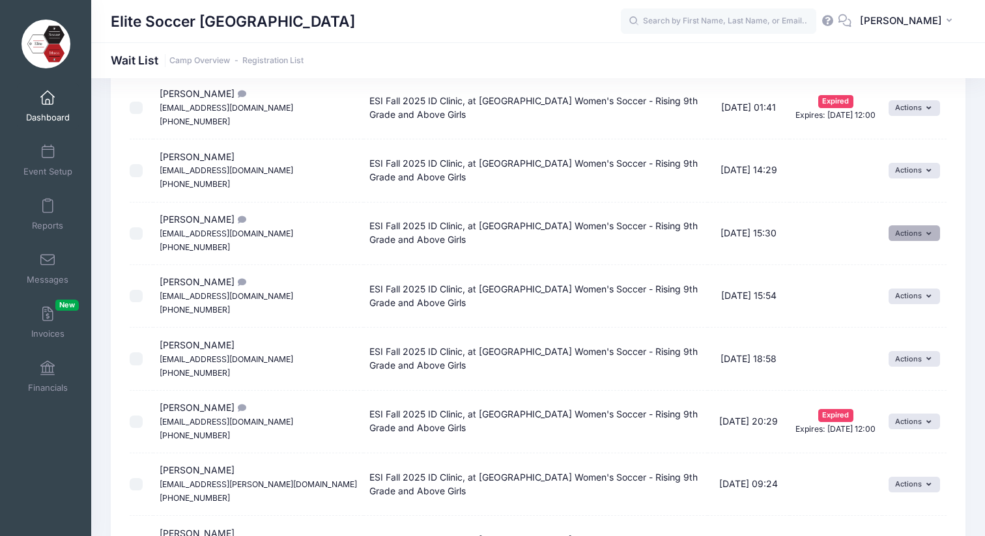
click at [910, 231] on button "Actions" at bounding box center [913, 233] width 51 height 16
click at [899, 261] on link "Invite" at bounding box center [905, 261] width 57 height 25
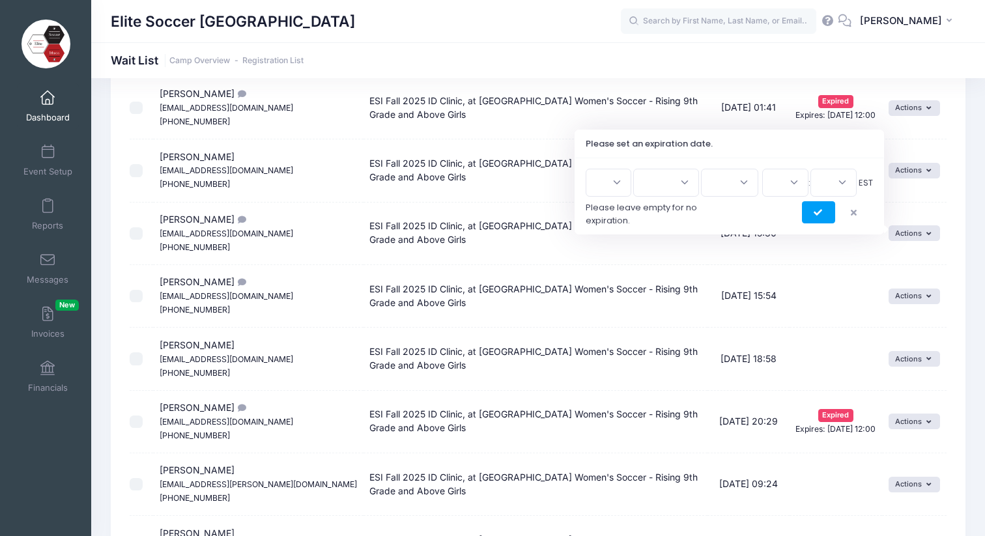
scroll to position [14, 0]
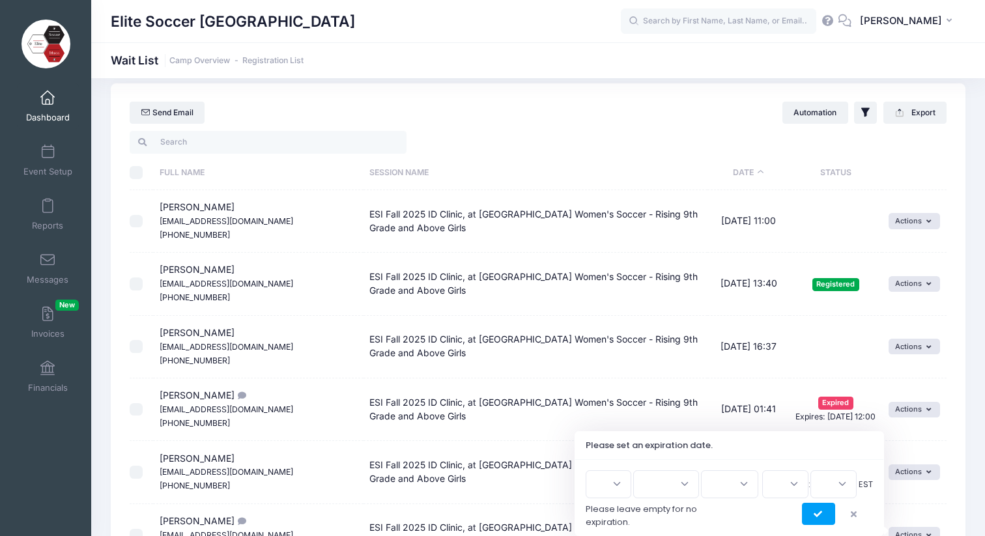
click at [617, 481] on select "1 2 3 4 5 6 7 8 9 10 11 12 13 14 15 16 17 18 19 20 21 22 23 24 25 26 27 28 29 3…" at bounding box center [609, 484] width 46 height 28
select select "8"
click at [591, 470] on select "1 2 3 4 5 6 7 8 9 10 11 12 13 14 15 16 17 18 19 20 21 22 23 24 25 26 27 28 29 3…" at bounding box center [609, 484] width 46 height 28
click at [668, 482] on select "Jan Feb Mar Apr May Jun [DATE] Aug Sep Oct Nov Dec" at bounding box center [666, 484] width 66 height 28
select select "8"
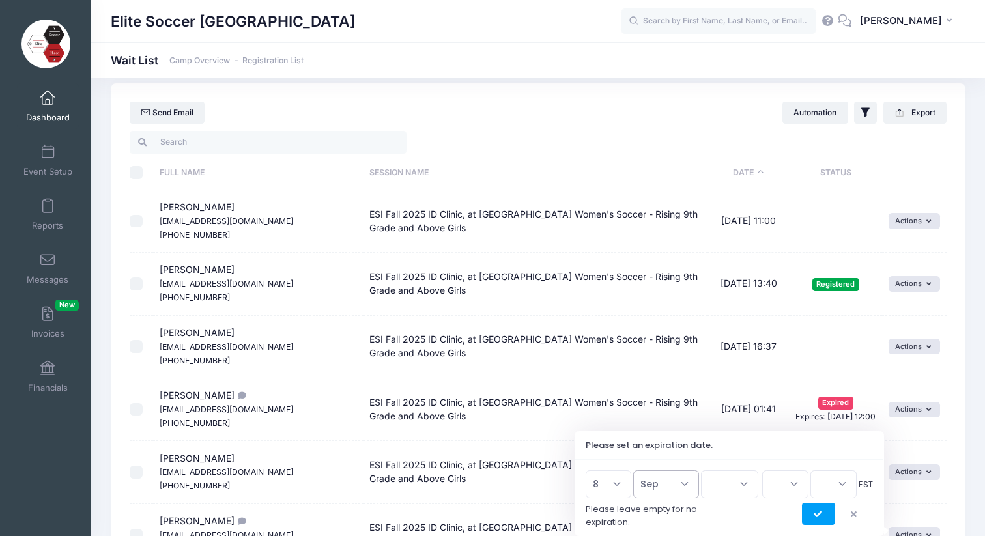
click at [640, 470] on select "Jan Feb Mar Apr May Jun [DATE] Aug Sep Oct Nov Dec" at bounding box center [666, 484] width 66 height 28
click at [716, 481] on select "2026 2025" at bounding box center [729, 484] width 57 height 28
select select "2025"
click at [701, 470] on select "2026 2025" at bounding box center [729, 484] width 57 height 28
click at [789, 489] on select "00 01 02 03 04 05 06 07 08 09 10 11 12 13 14 15 16 17 18 19 20 21 22 23" at bounding box center [785, 484] width 46 height 28
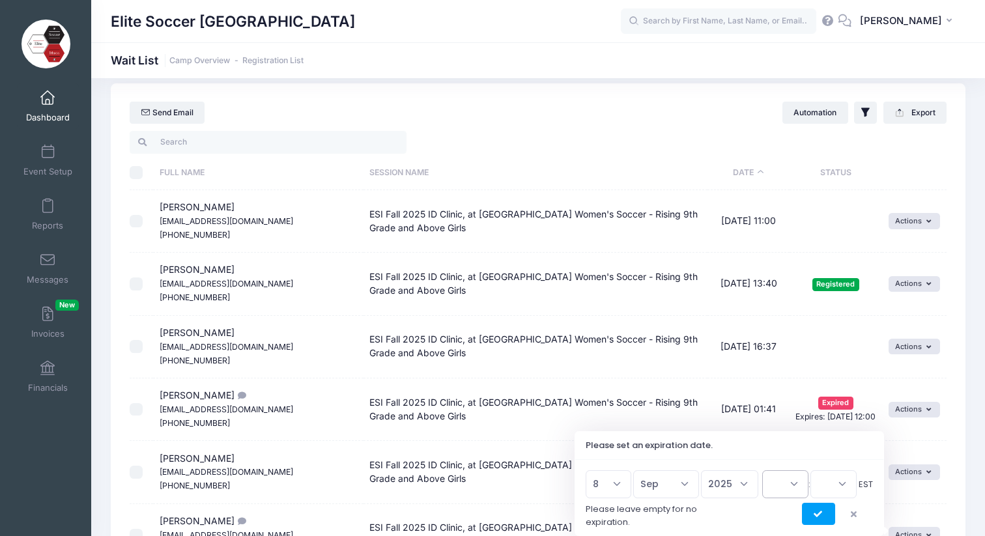
select select "12"
click at [762, 470] on select "00 01 02 03 04 05 06 07 08 09 10 11 12 13 14 15 16 17 18 19 20 21 22 23" at bounding box center [785, 484] width 46 height 28
click at [823, 490] on select "00 15 30 45" at bounding box center [833, 484] width 46 height 28
select select "0"
click at [810, 470] on select "00 15 30 45" at bounding box center [833, 484] width 46 height 28
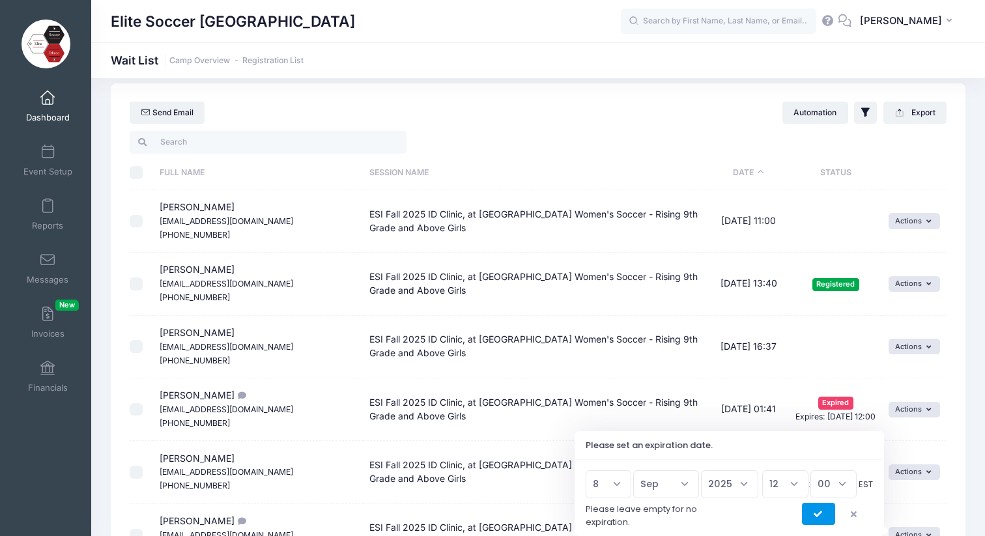
click at [819, 515] on icon "submit" at bounding box center [819, 515] width 10 height 0
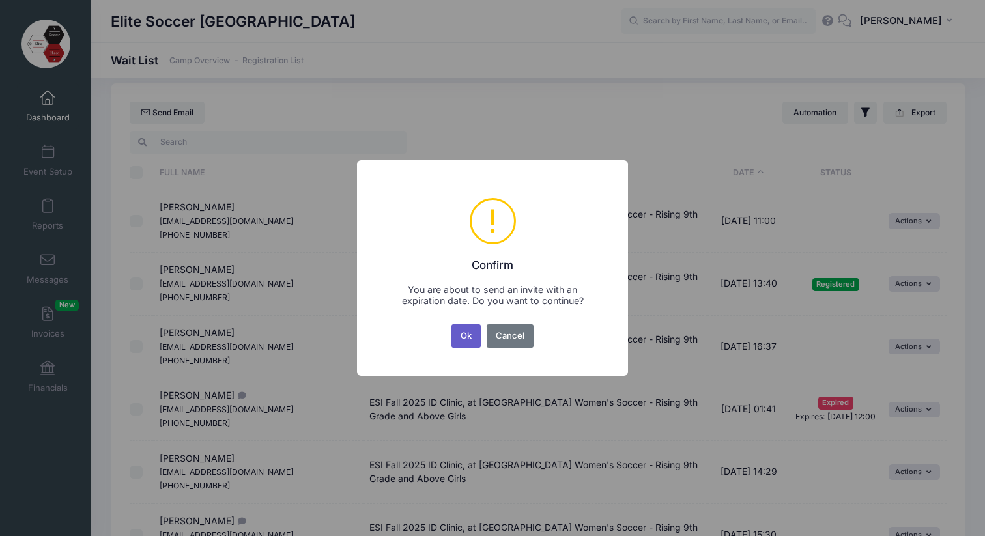
click at [471, 337] on button "Ok" at bounding box center [466, 335] width 30 height 23
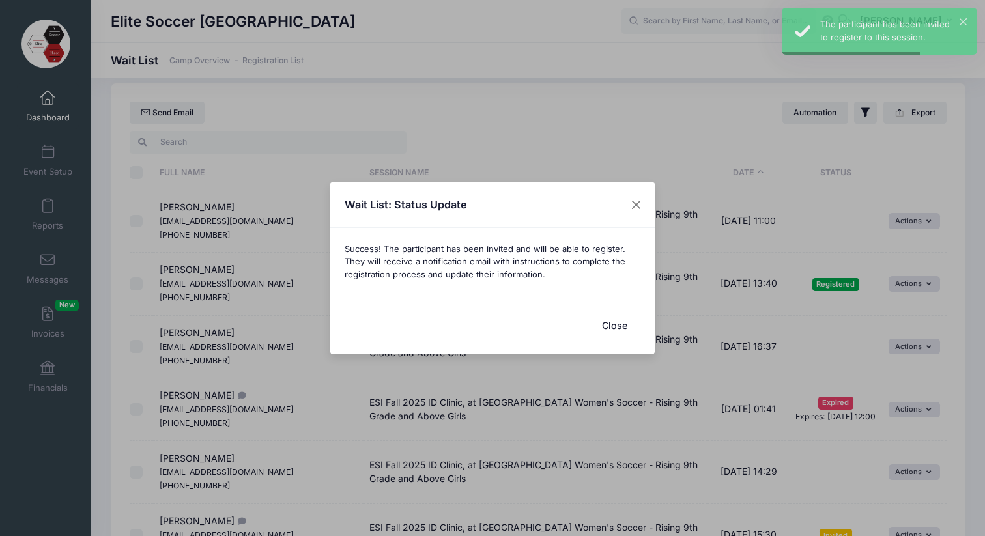
click at [614, 321] on button "Close" at bounding box center [614, 325] width 52 height 28
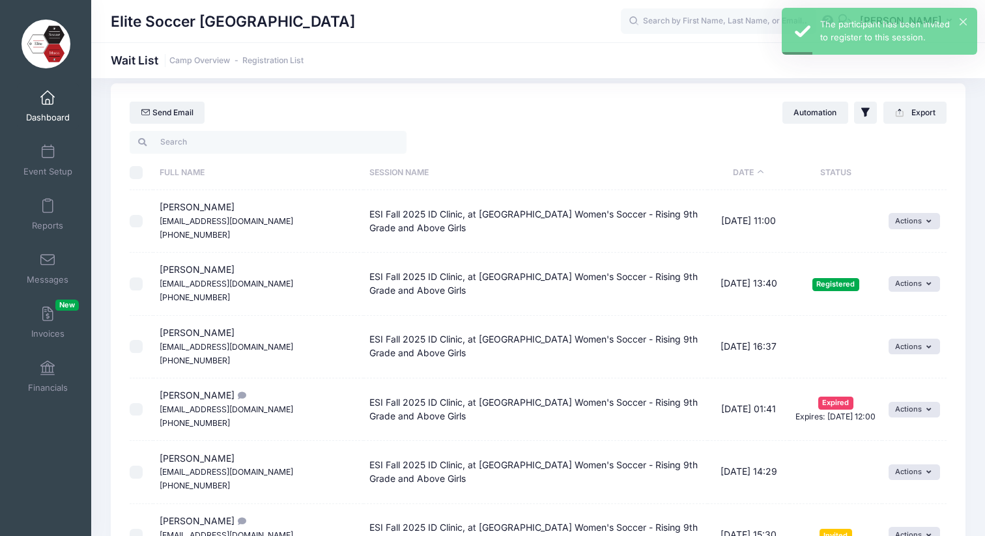
scroll to position [0, 0]
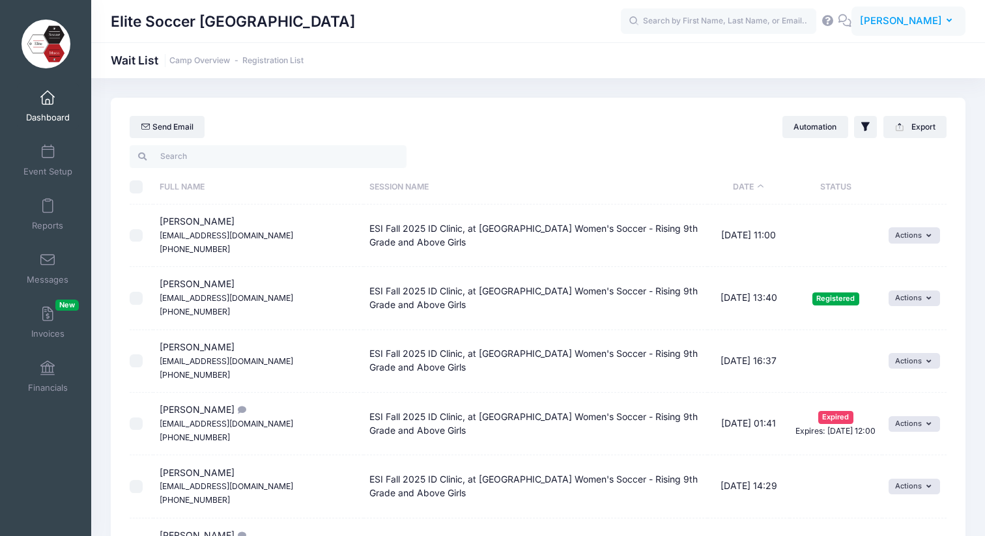
click at [945, 18] on button "RF [PERSON_NAME]" at bounding box center [908, 22] width 114 height 30
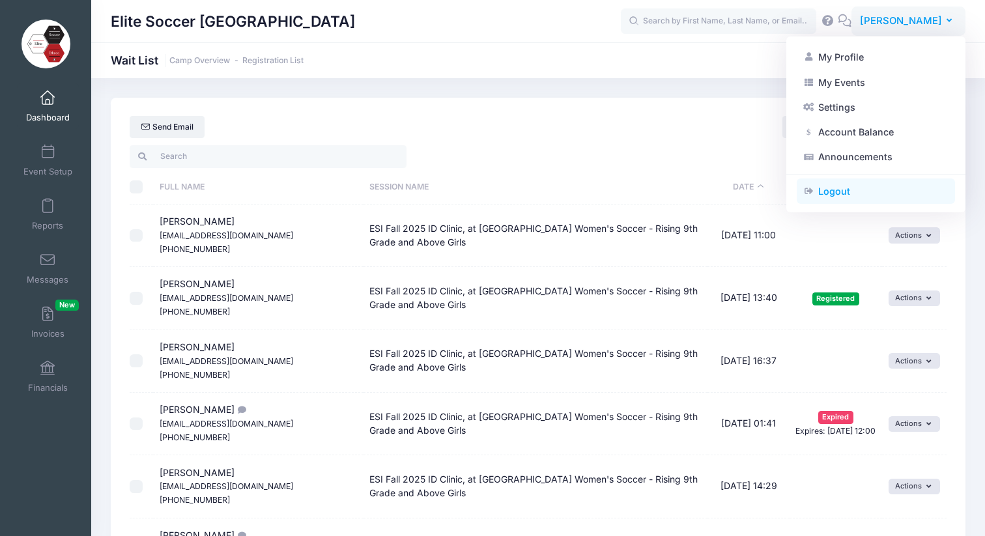
click at [829, 191] on link "Logout" at bounding box center [876, 191] width 158 height 25
